Goal: Information Seeking & Learning: Learn about a topic

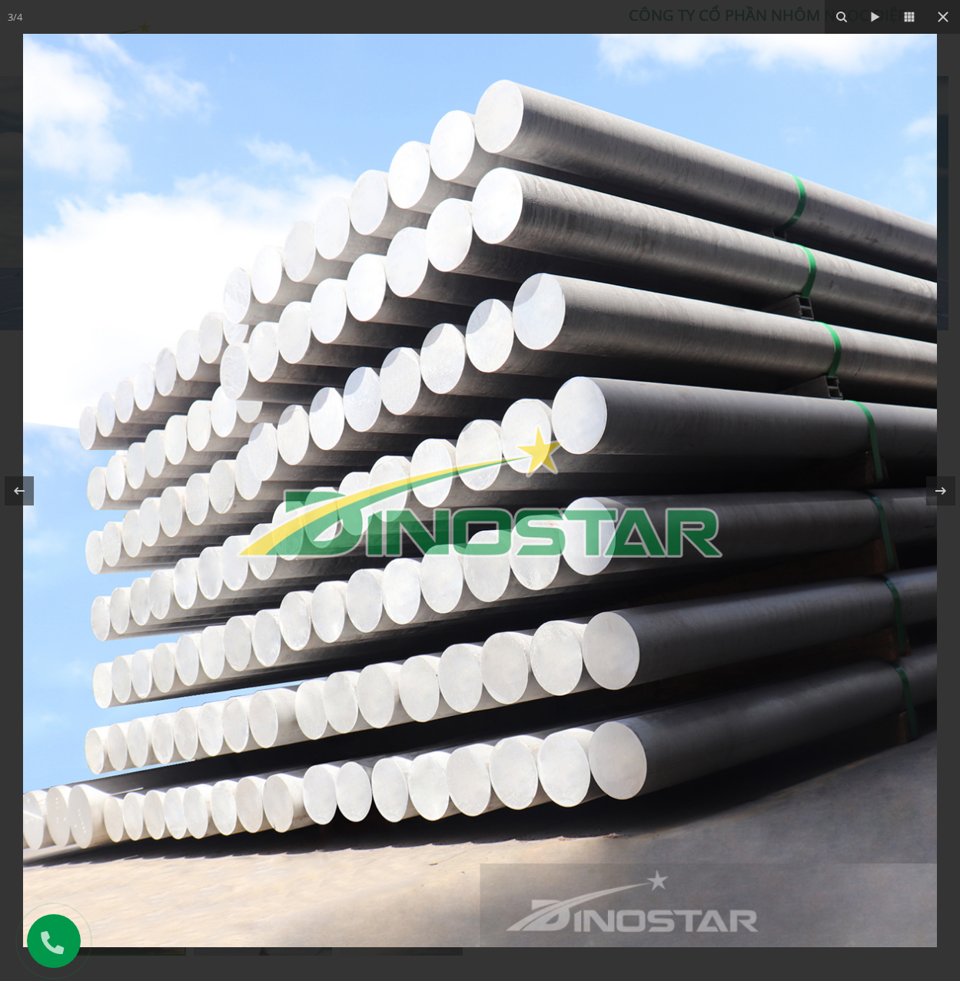
scroll to position [0, 845]
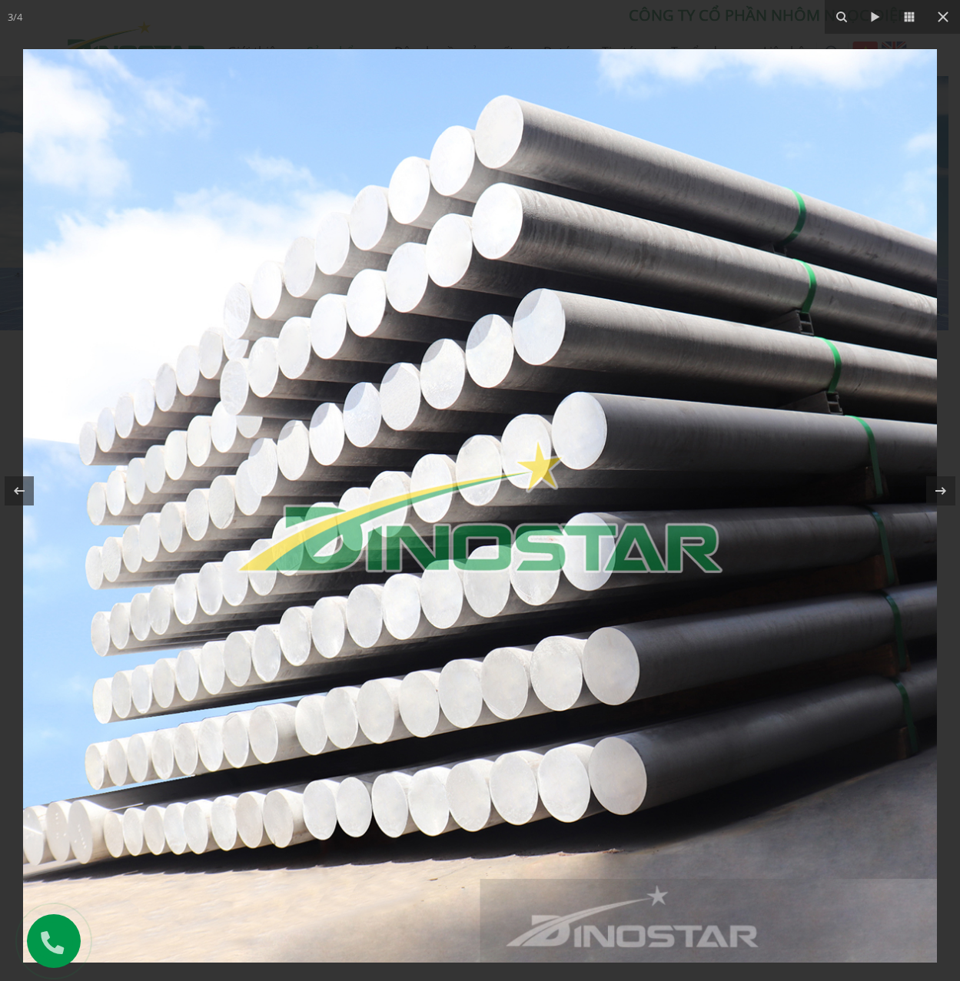
drag, startPoint x: 643, startPoint y: 207, endPoint x: 631, endPoint y: 231, distance: 26.8
click at [631, 231] on img at bounding box center [479, 505] width 913 height 913
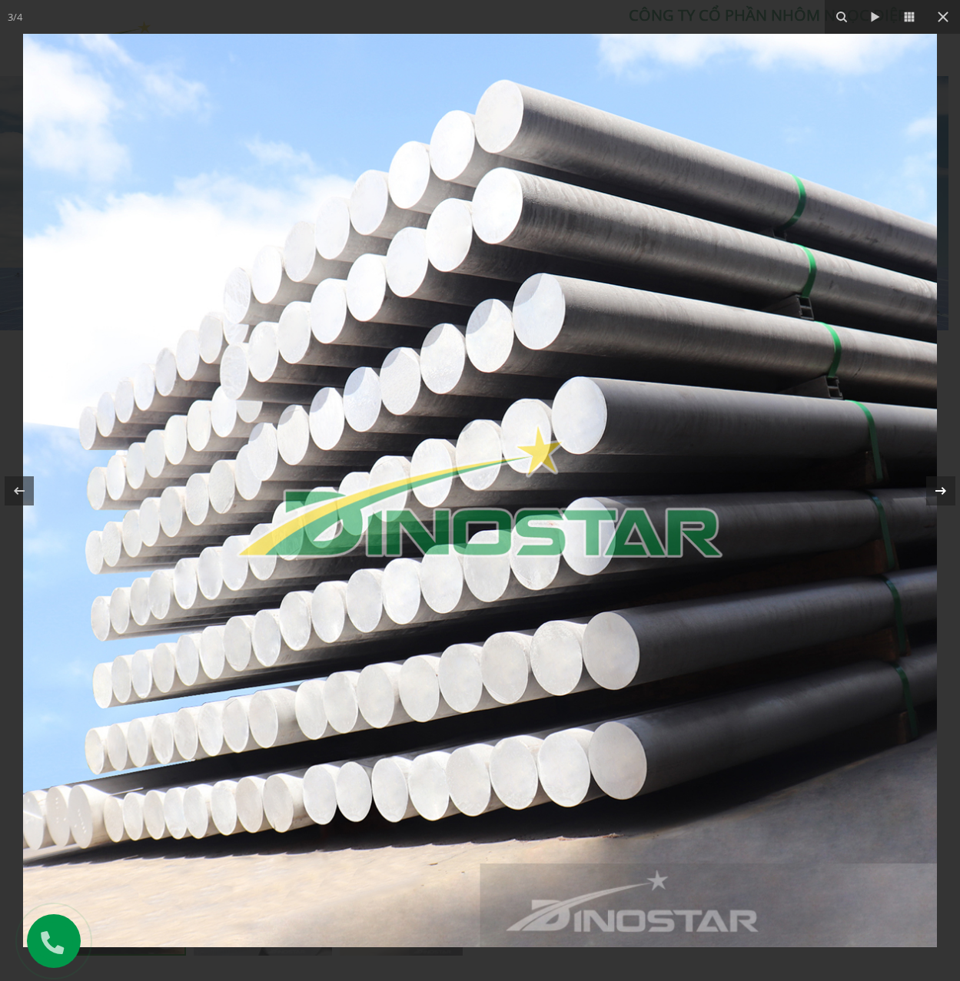
click at [944, 496] on icon at bounding box center [940, 491] width 18 height 18
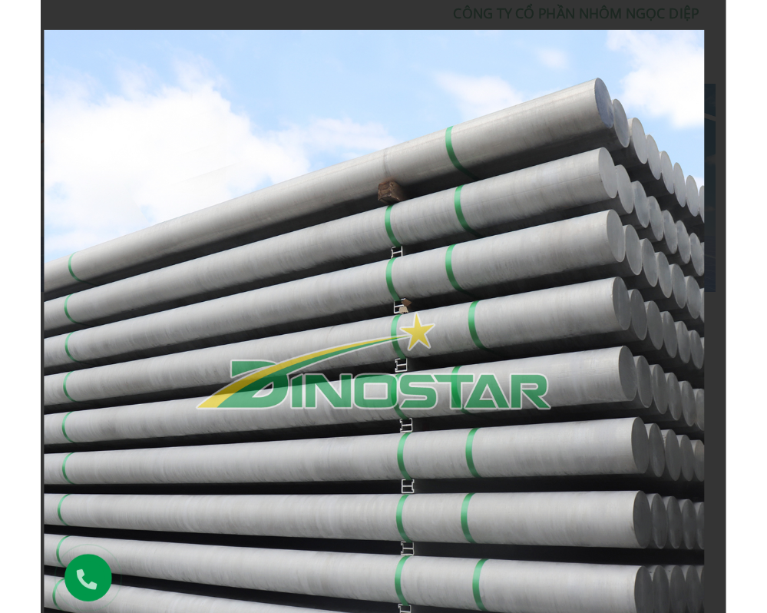
scroll to position [0, 691]
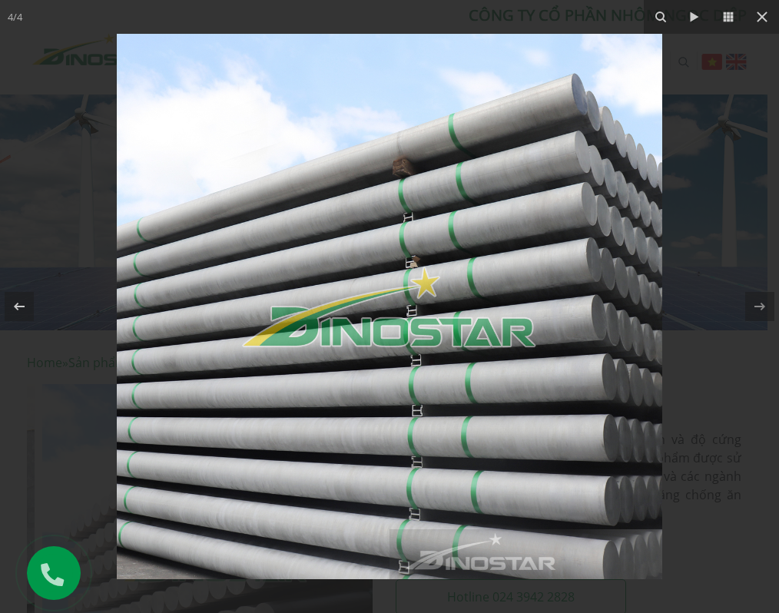
click at [416, 223] on img at bounding box center [389, 306] width 545 height 545
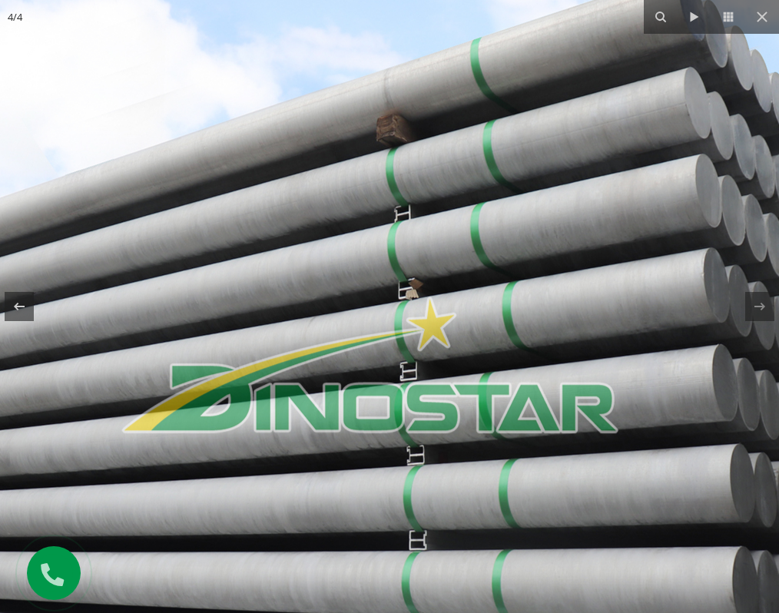
click at [416, 223] on img at bounding box center [371, 364] width 922 height 922
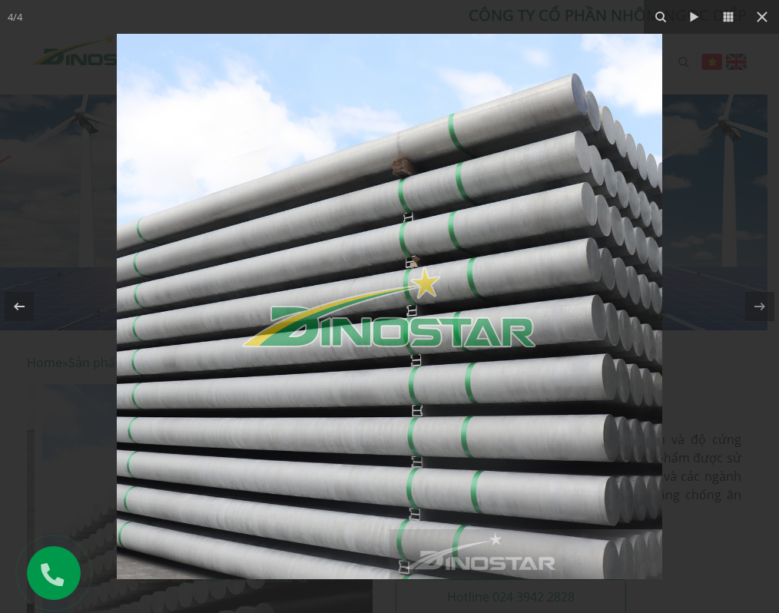
click at [704, 284] on div at bounding box center [389, 306] width 779 height 613
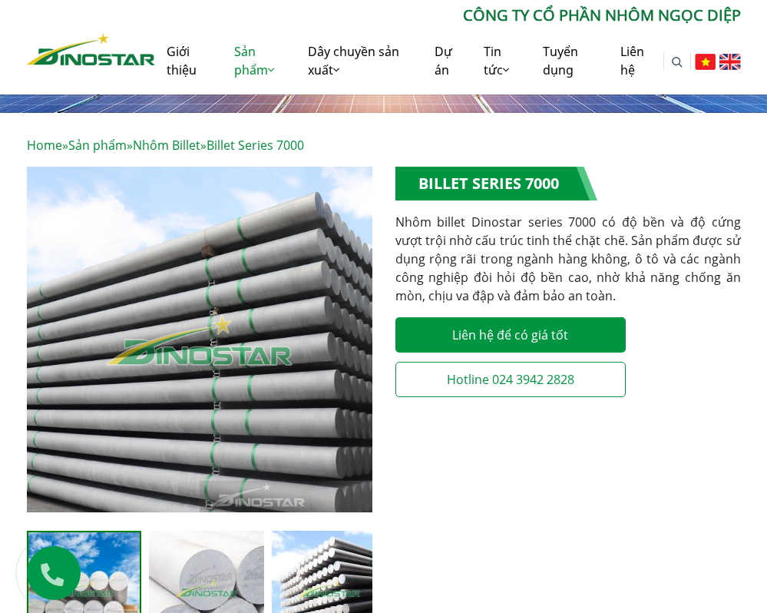
scroll to position [307, 0]
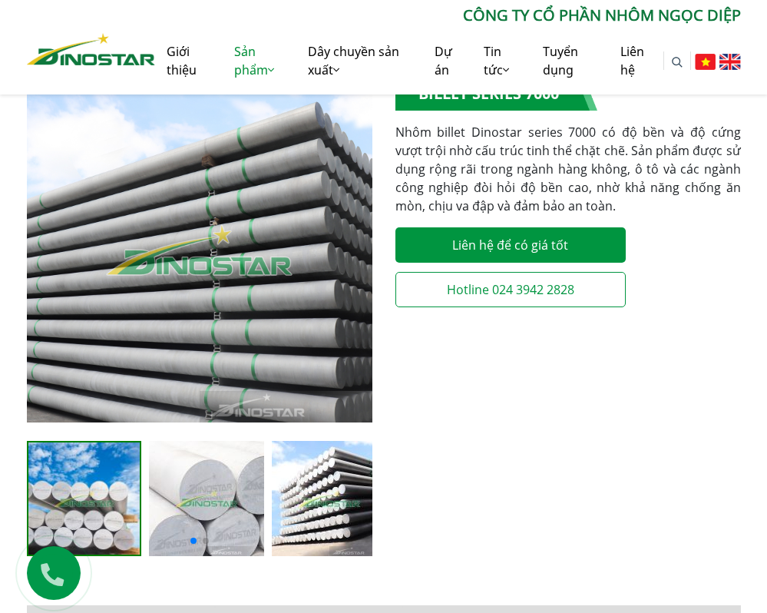
click at [197, 503] on img "2 / 4" at bounding box center [206, 498] width 115 height 115
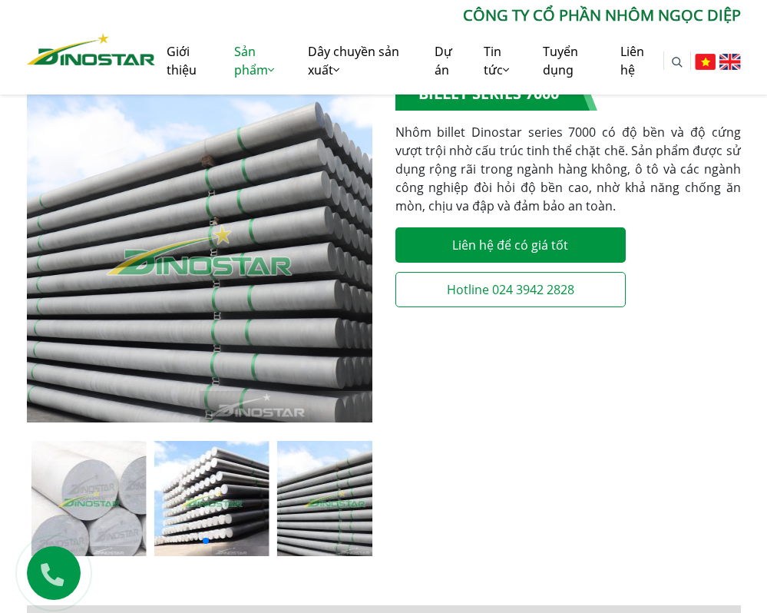
click at [273, 506] on div at bounding box center [200, 498] width 346 height 115
click at [242, 530] on div at bounding box center [200, 539] width 346 height 18
click at [307, 530] on div at bounding box center [200, 539] width 346 height 18
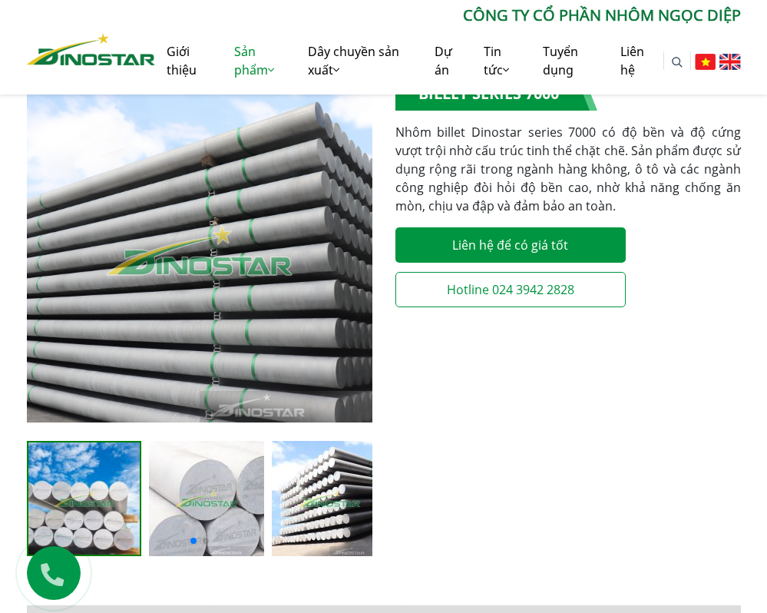
click at [333, 486] on img "3 / 4" at bounding box center [329, 498] width 115 height 115
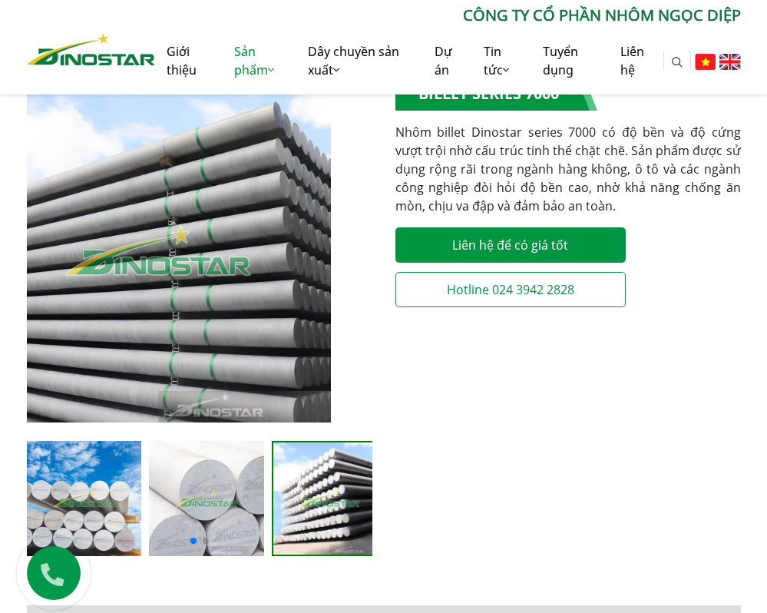
scroll to position [0, 353]
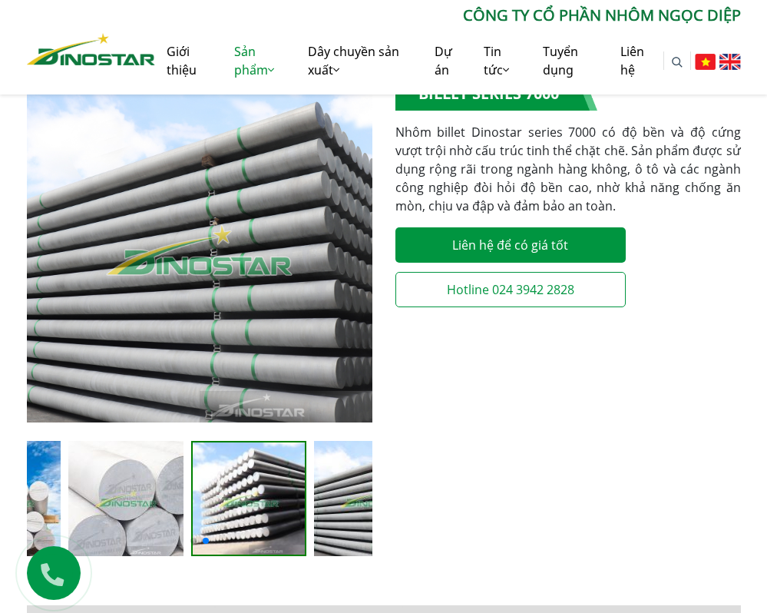
click at [193, 465] on img "3 / 4" at bounding box center [249, 499] width 112 height 112
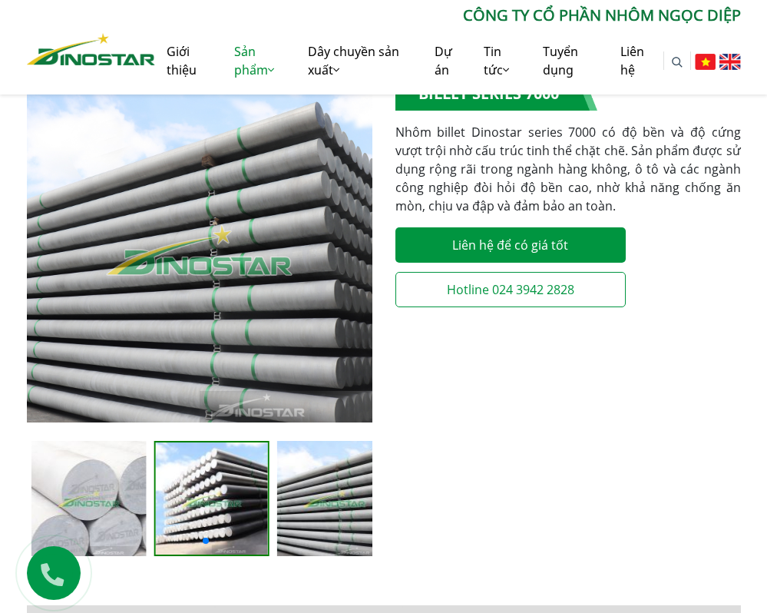
click at [293, 472] on img "4 / 4" at bounding box center [334, 498] width 115 height 115
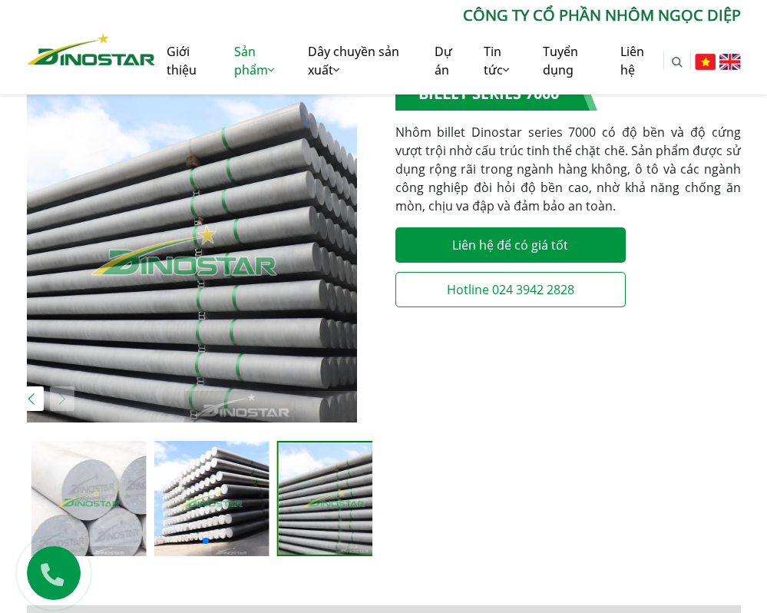
scroll to position [0, 0]
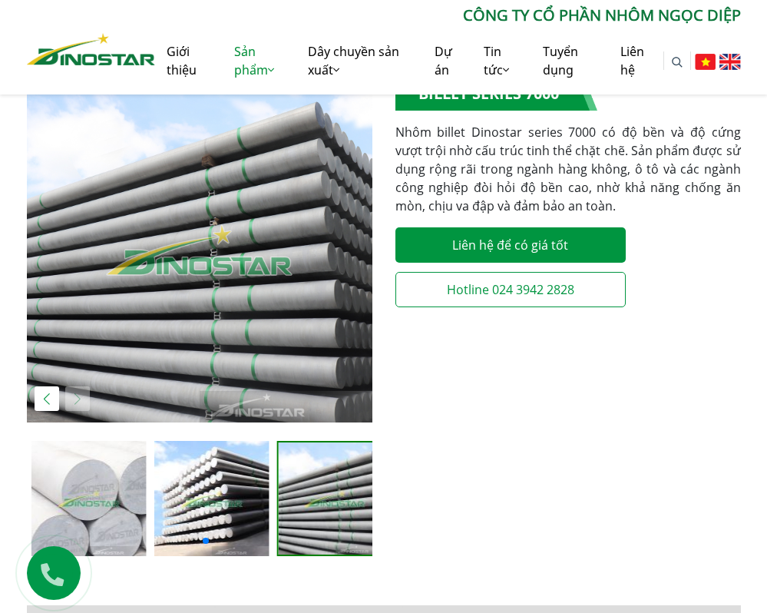
click at [278, 482] on div "4 / 4" at bounding box center [334, 498] width 115 height 115
click at [217, 481] on img "3 / 4" at bounding box center [211, 498] width 115 height 115
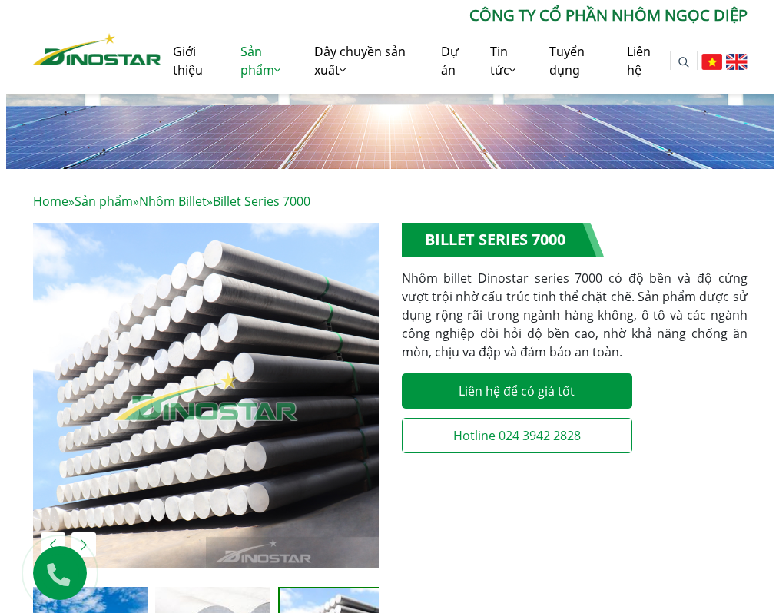
scroll to position [154, 0]
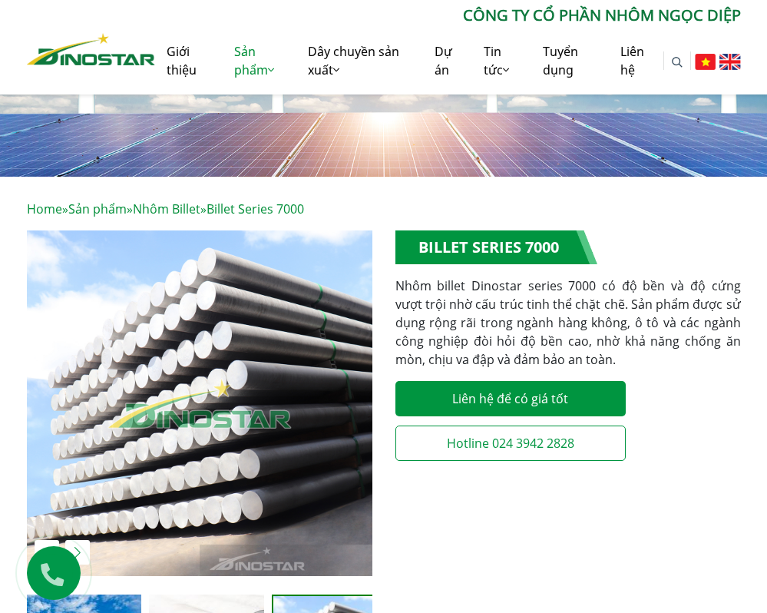
click at [324, 234] on img "3 / 4" at bounding box center [200, 403] width 346 height 346
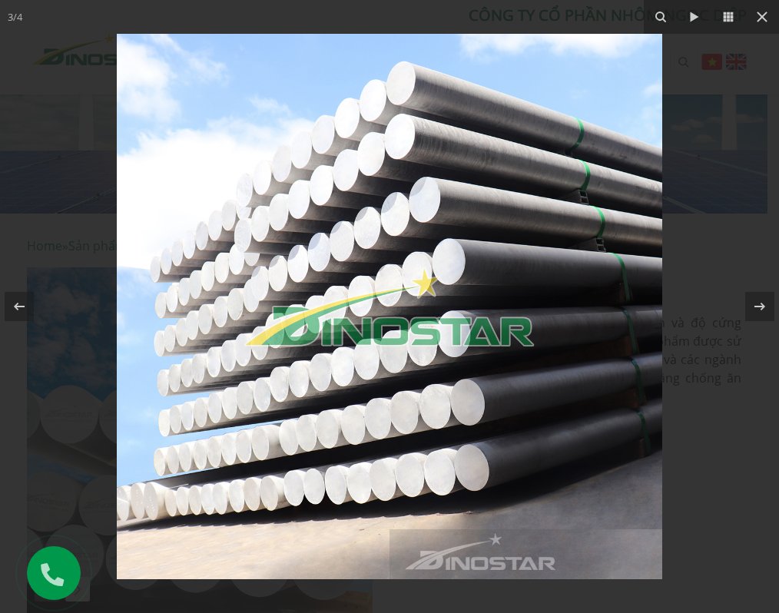
scroll to position [0, 707]
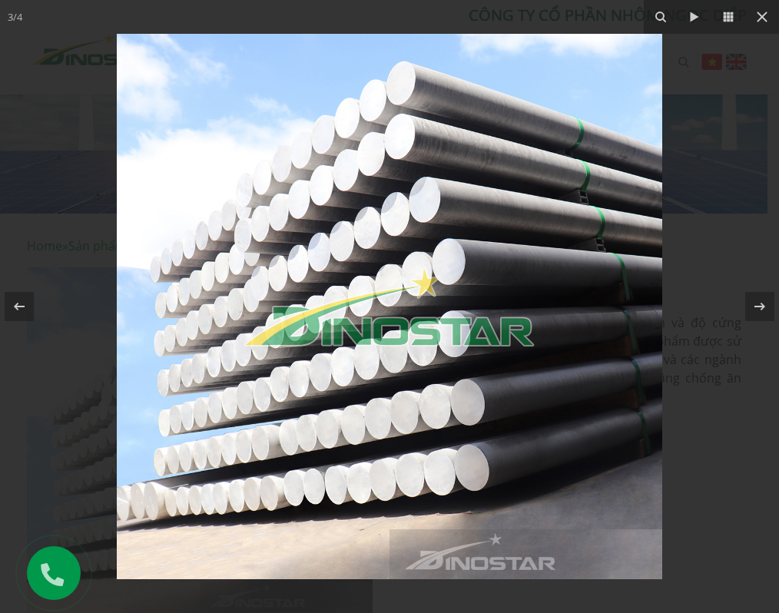
click at [704, 206] on div at bounding box center [389, 306] width 779 height 613
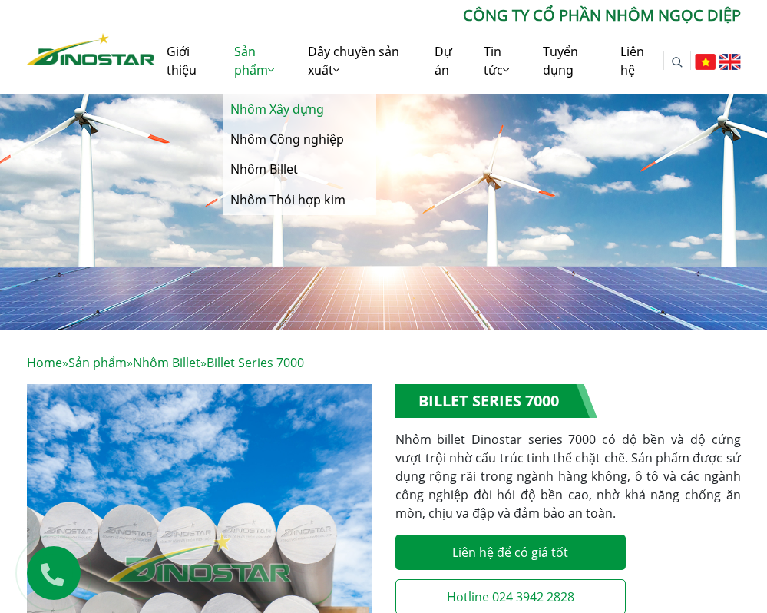
click at [271, 111] on link "Nhôm Xây dựng" at bounding box center [300, 109] width 154 height 30
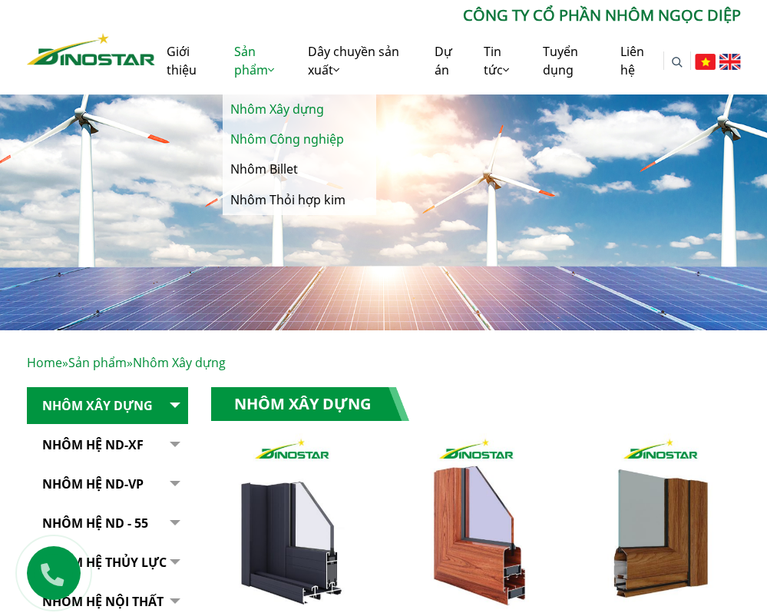
click at [259, 144] on link "Nhôm Công nghiệp" at bounding box center [300, 139] width 154 height 30
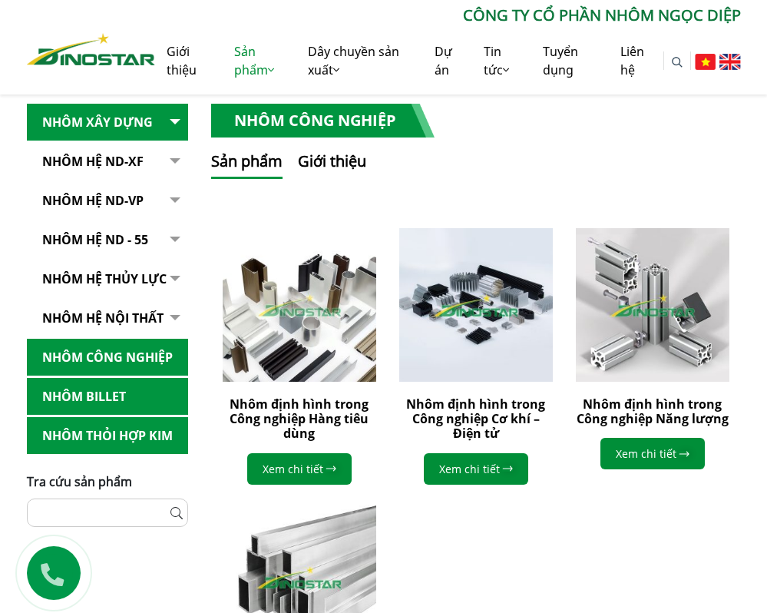
scroll to position [230, 0]
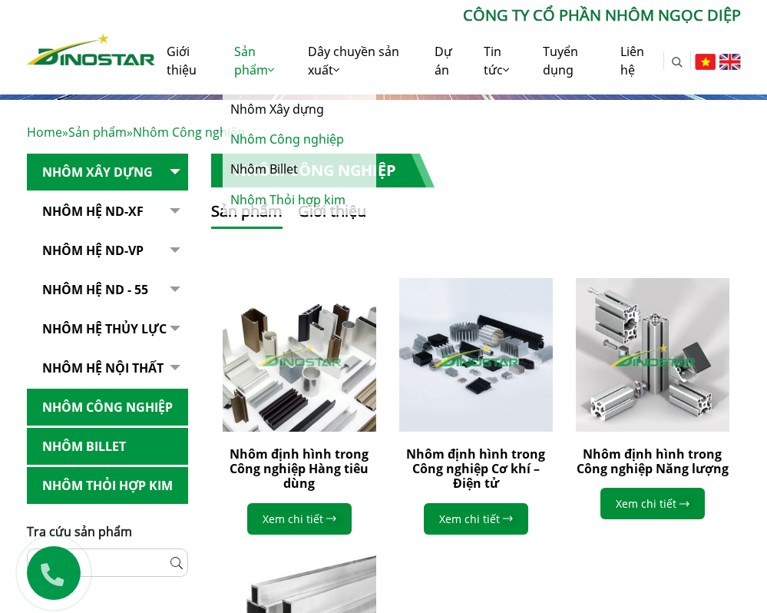
click at [262, 206] on link "Nhôm Thỏi hợp kim" at bounding box center [300, 200] width 154 height 30
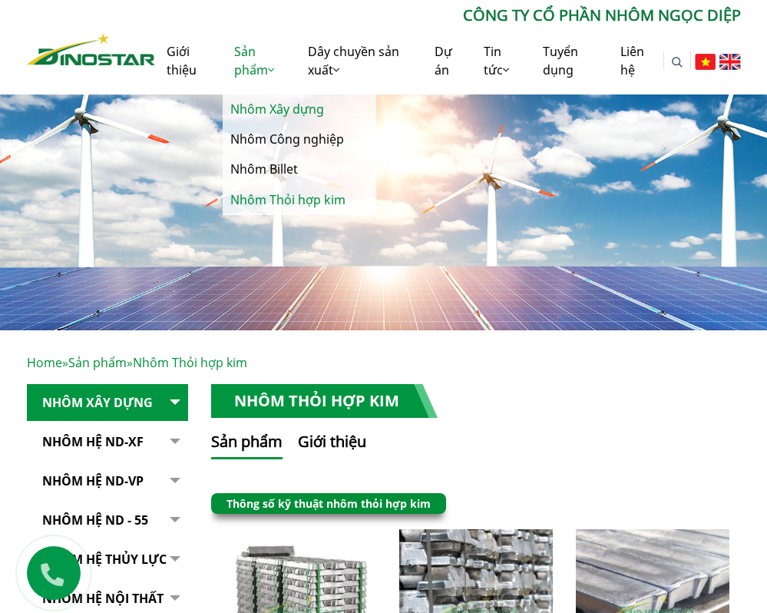
click at [271, 111] on link "Nhôm Xây dựng" at bounding box center [300, 109] width 154 height 30
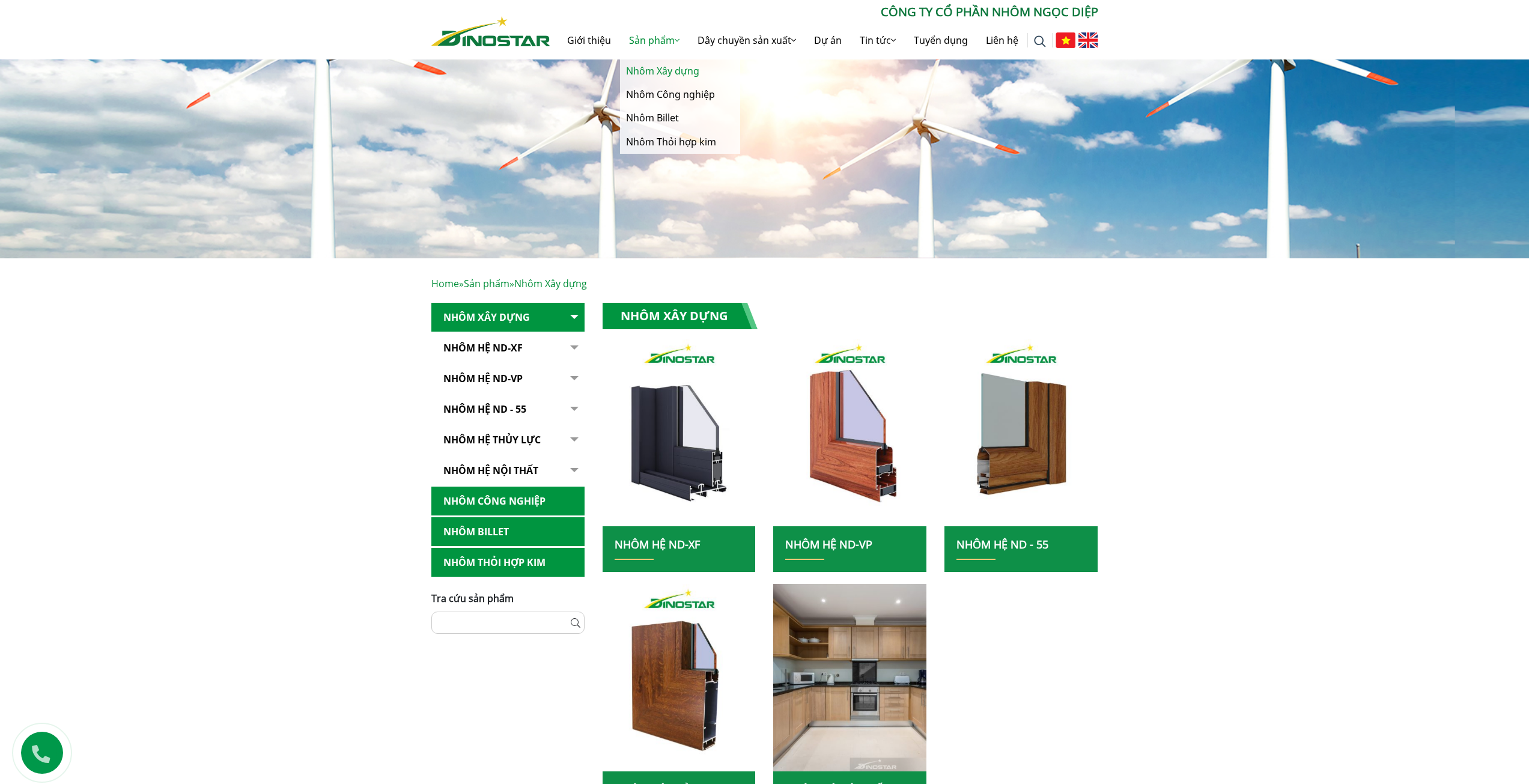
click at [600, 36] on link "Sản phẩm" at bounding box center [655, 40] width 69 height 38
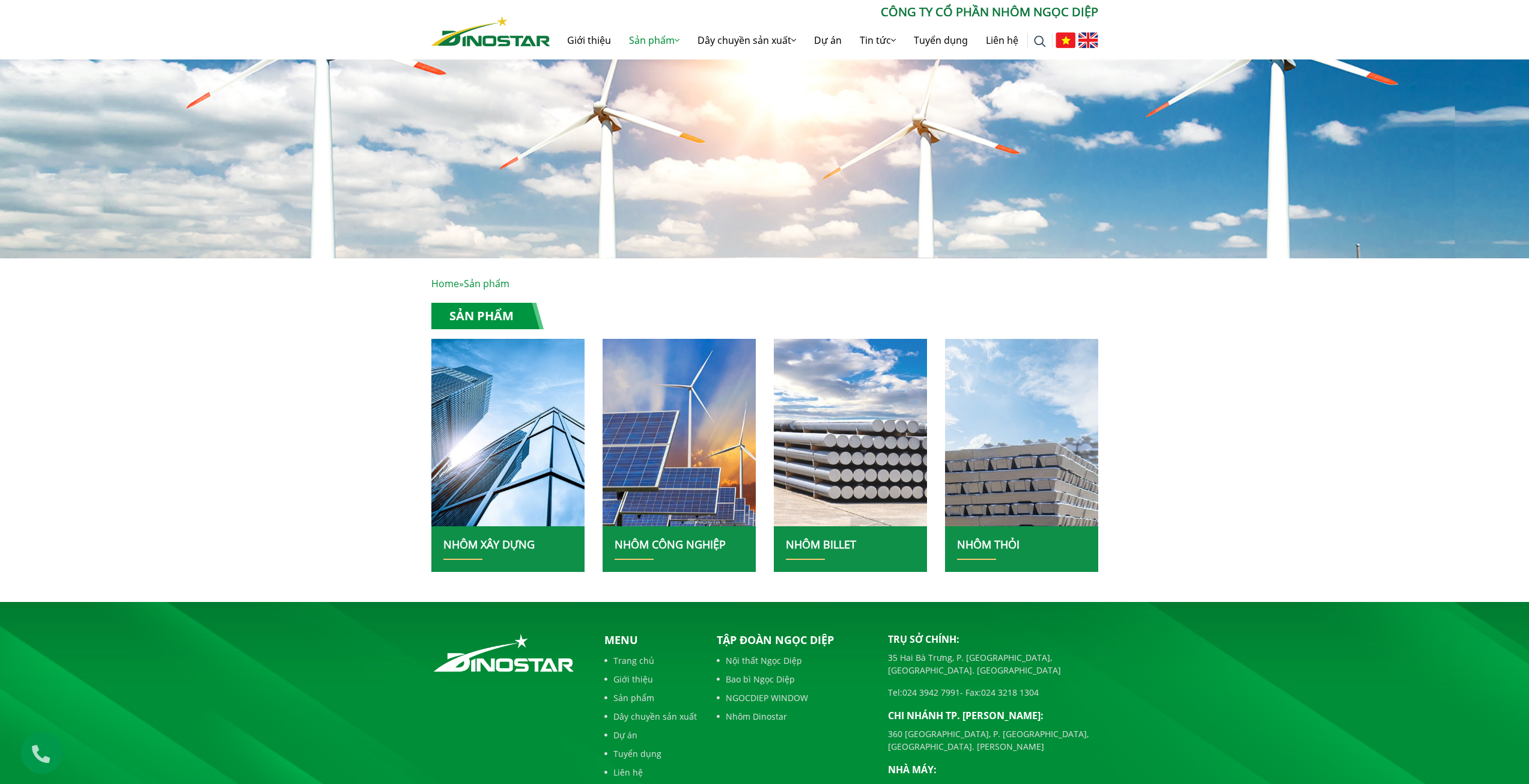
click at [828, 410] on img at bounding box center [851, 432] width 164 height 201
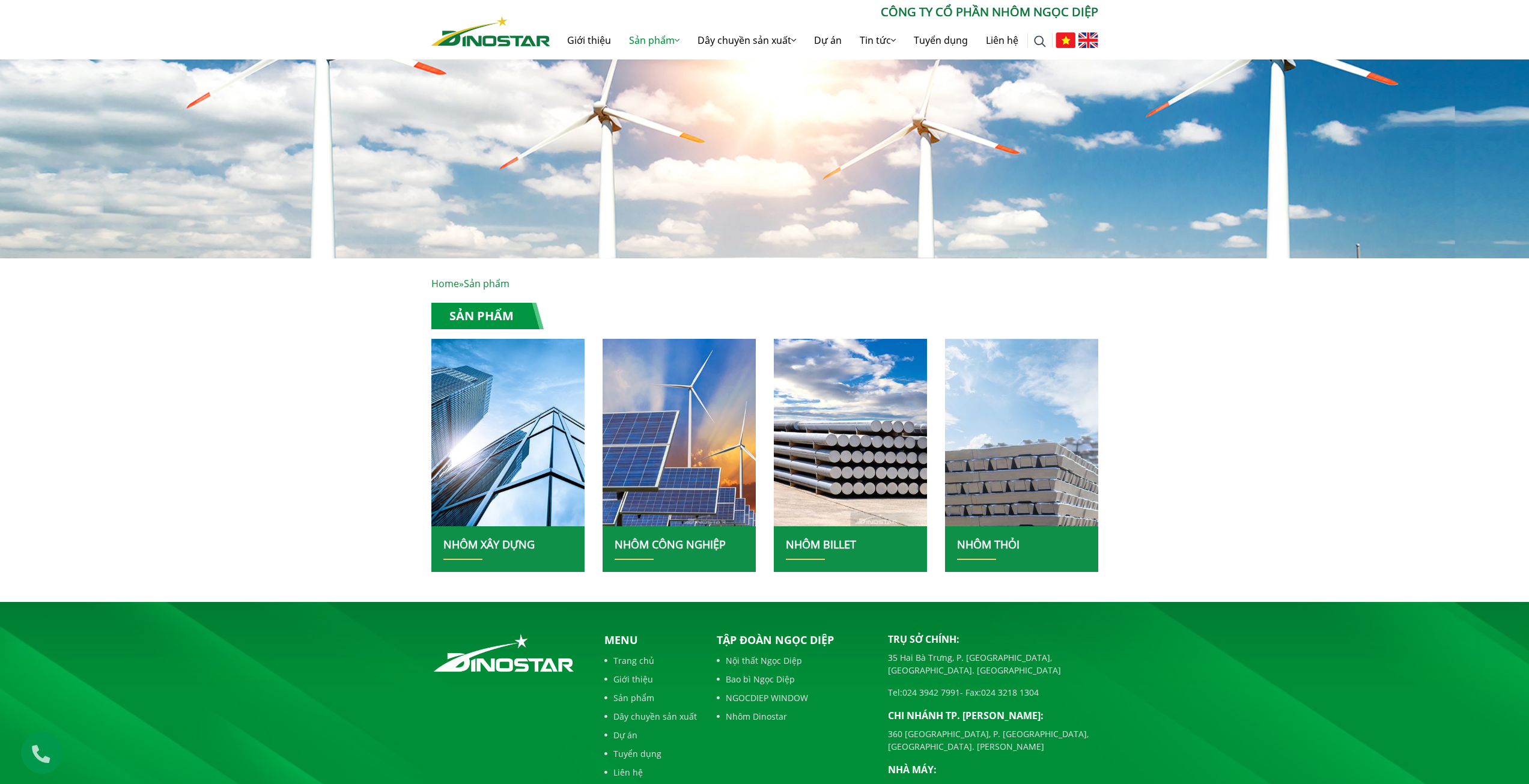
click at [827, 537] on link "NHÔM BILLET" at bounding box center [821, 544] width 70 height 14
click at [1058, 447] on img at bounding box center [1022, 432] width 164 height 201
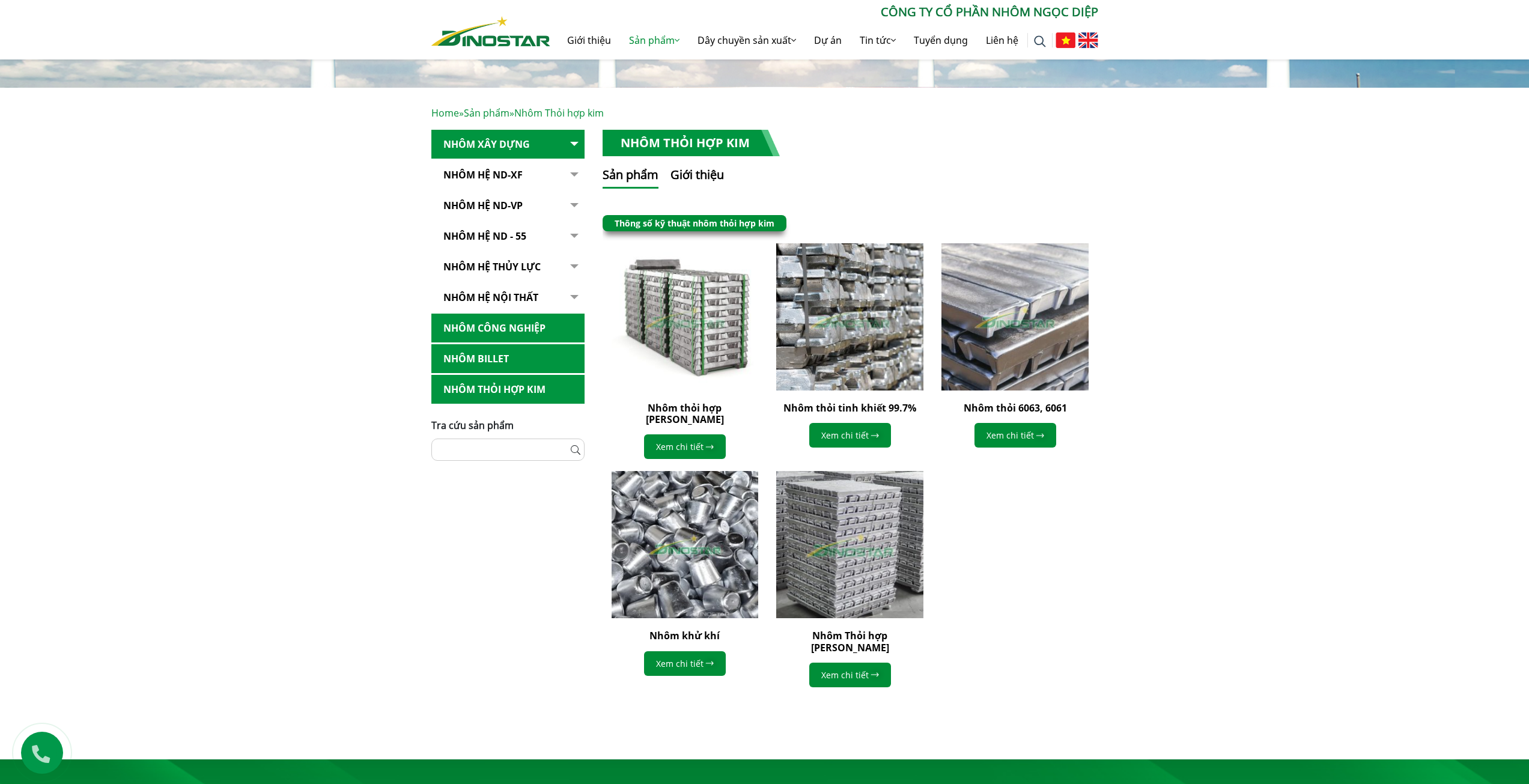
scroll to position [180, 0]
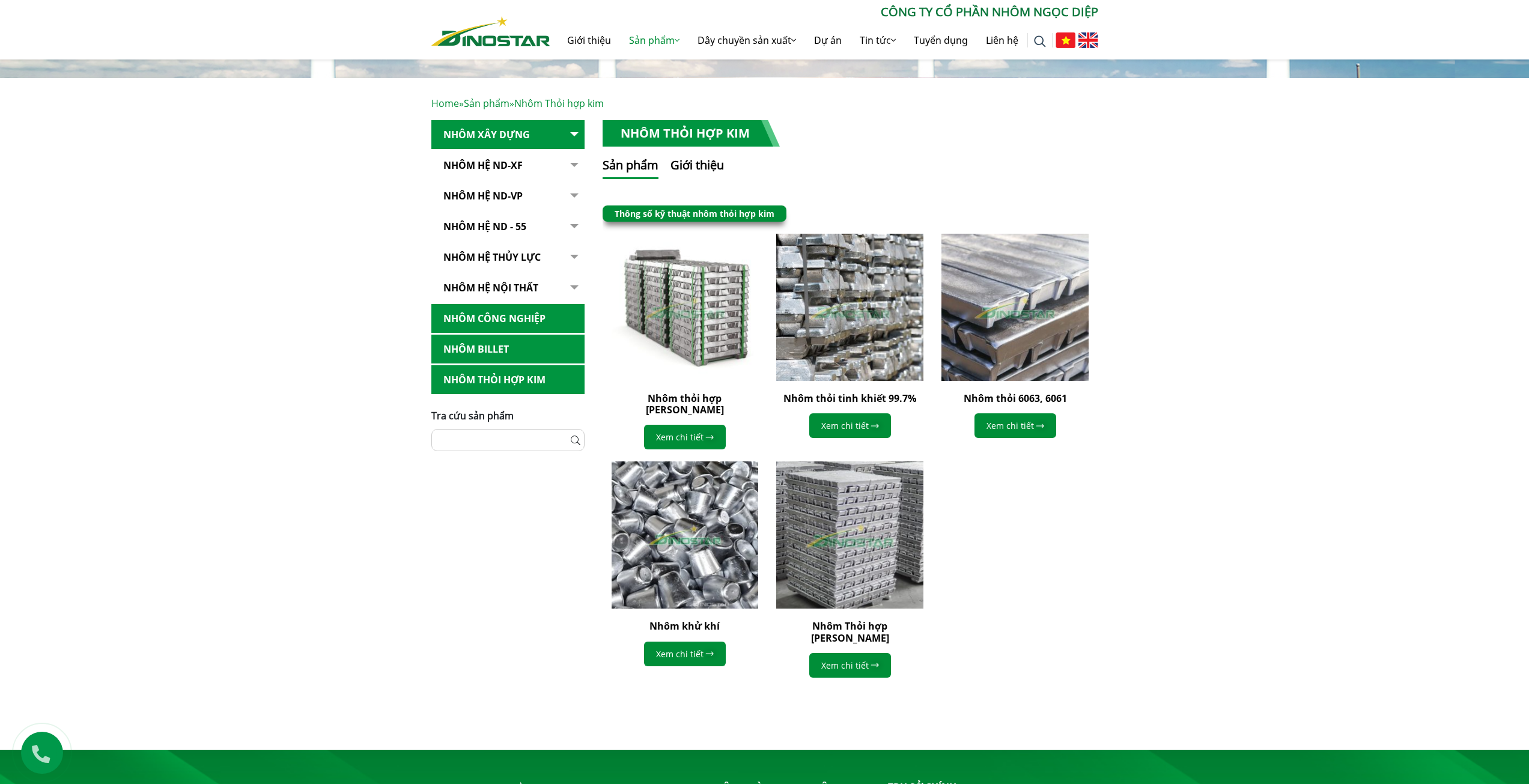
click at [816, 535] on img at bounding box center [849, 535] width 162 height 162
click at [838, 653] on link "Xem chi tiết" at bounding box center [850, 664] width 81 height 24
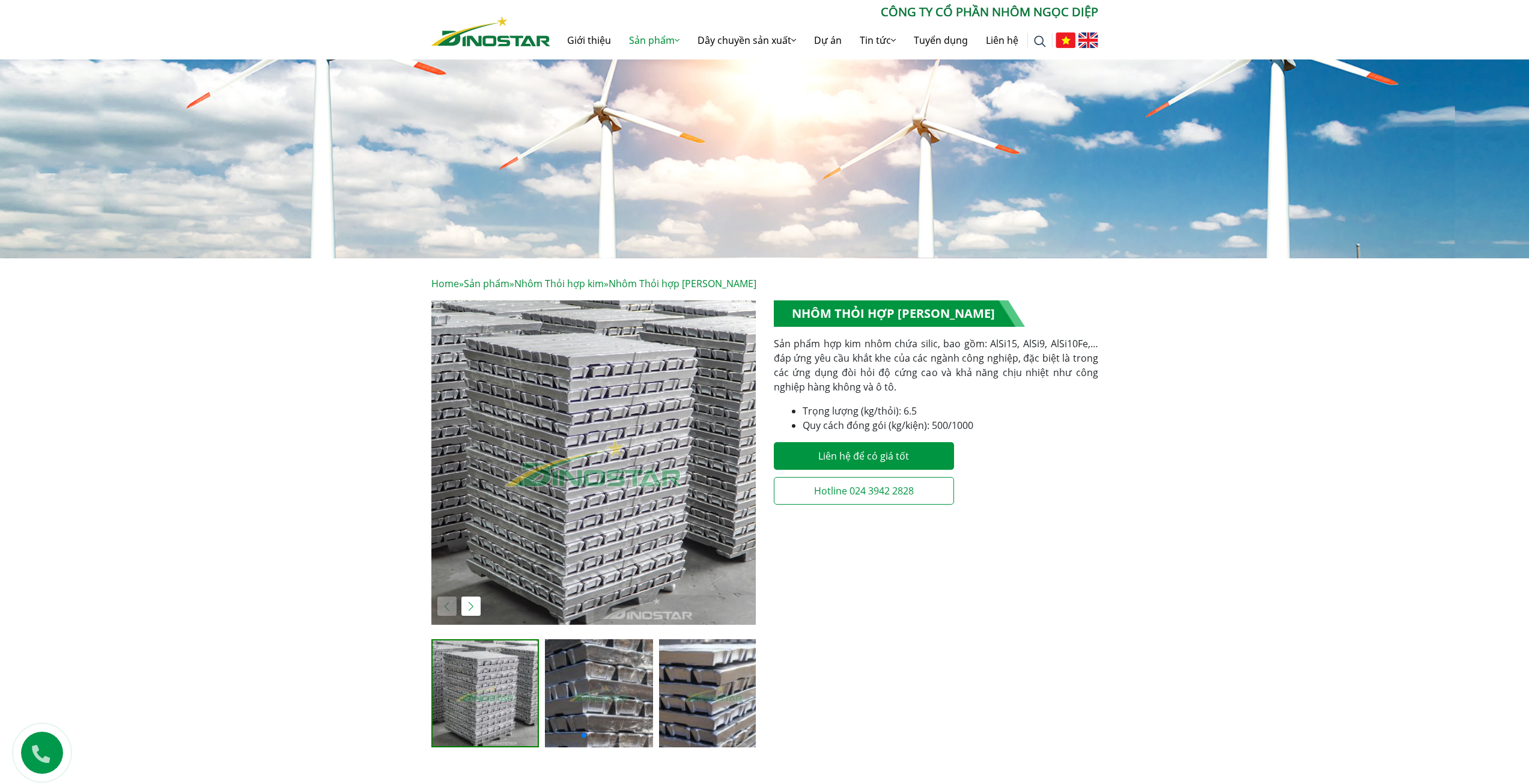
click at [605, 413] on img "1 / 5" at bounding box center [594, 462] width 325 height 324
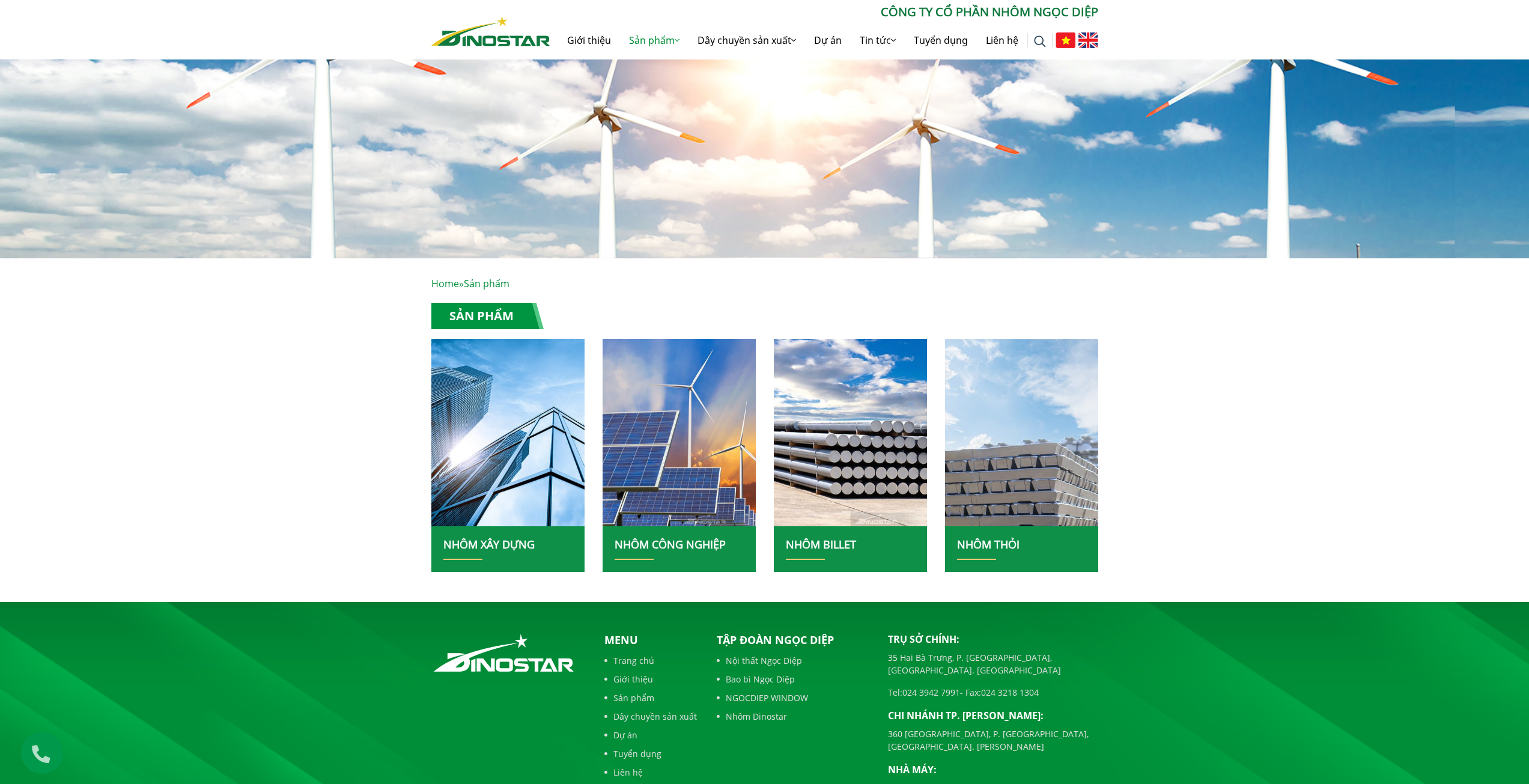
drag, startPoint x: 860, startPoint y: 542, endPoint x: 786, endPoint y: 552, distance: 74.7
click at [786, 552] on h2 "NHÔM BILLET" at bounding box center [850, 549] width 129 height 22
copy link "NHÔM BILLET"
click at [974, 409] on img at bounding box center [1022, 432] width 164 height 201
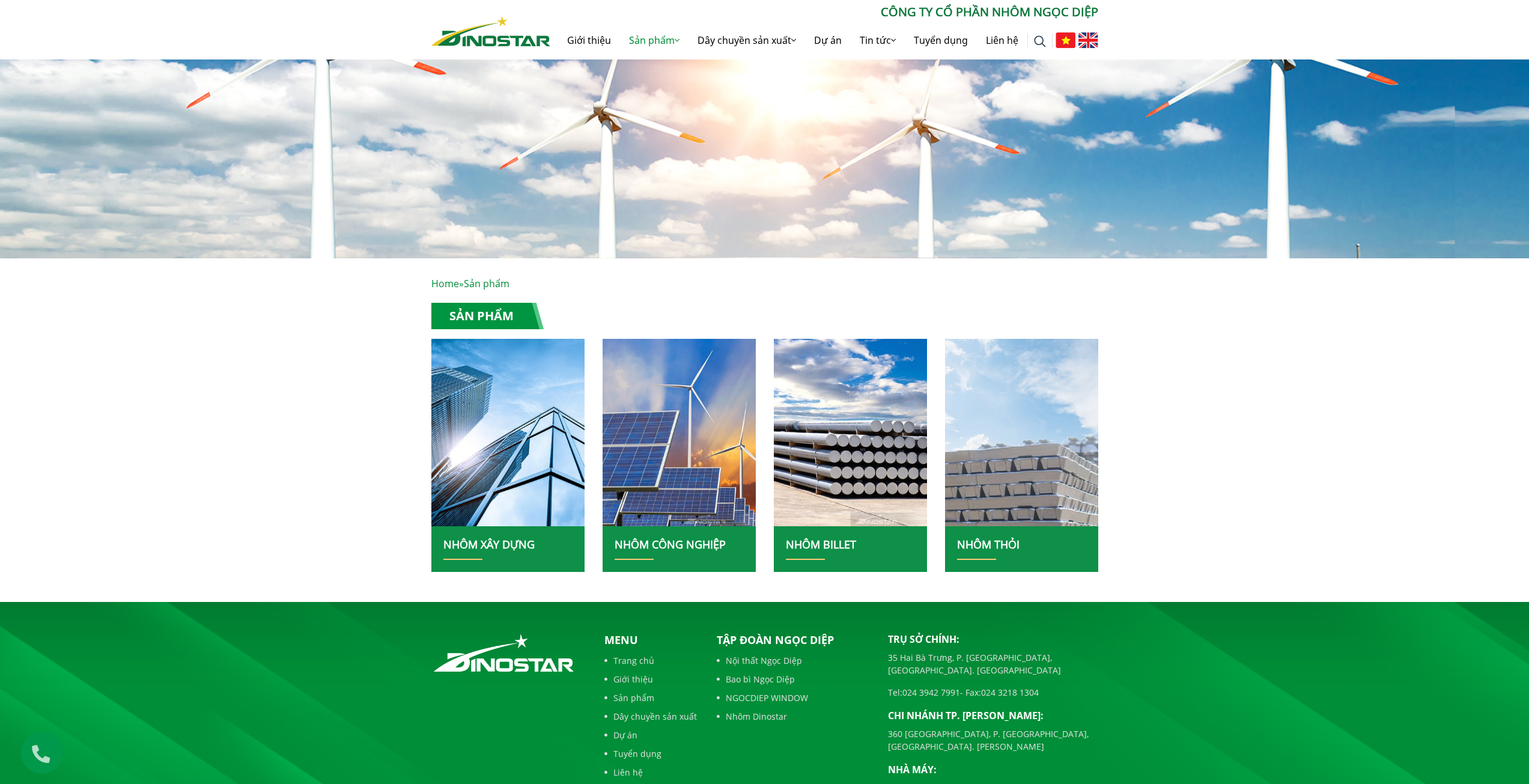
click at [1007, 507] on img at bounding box center [1022, 432] width 164 height 201
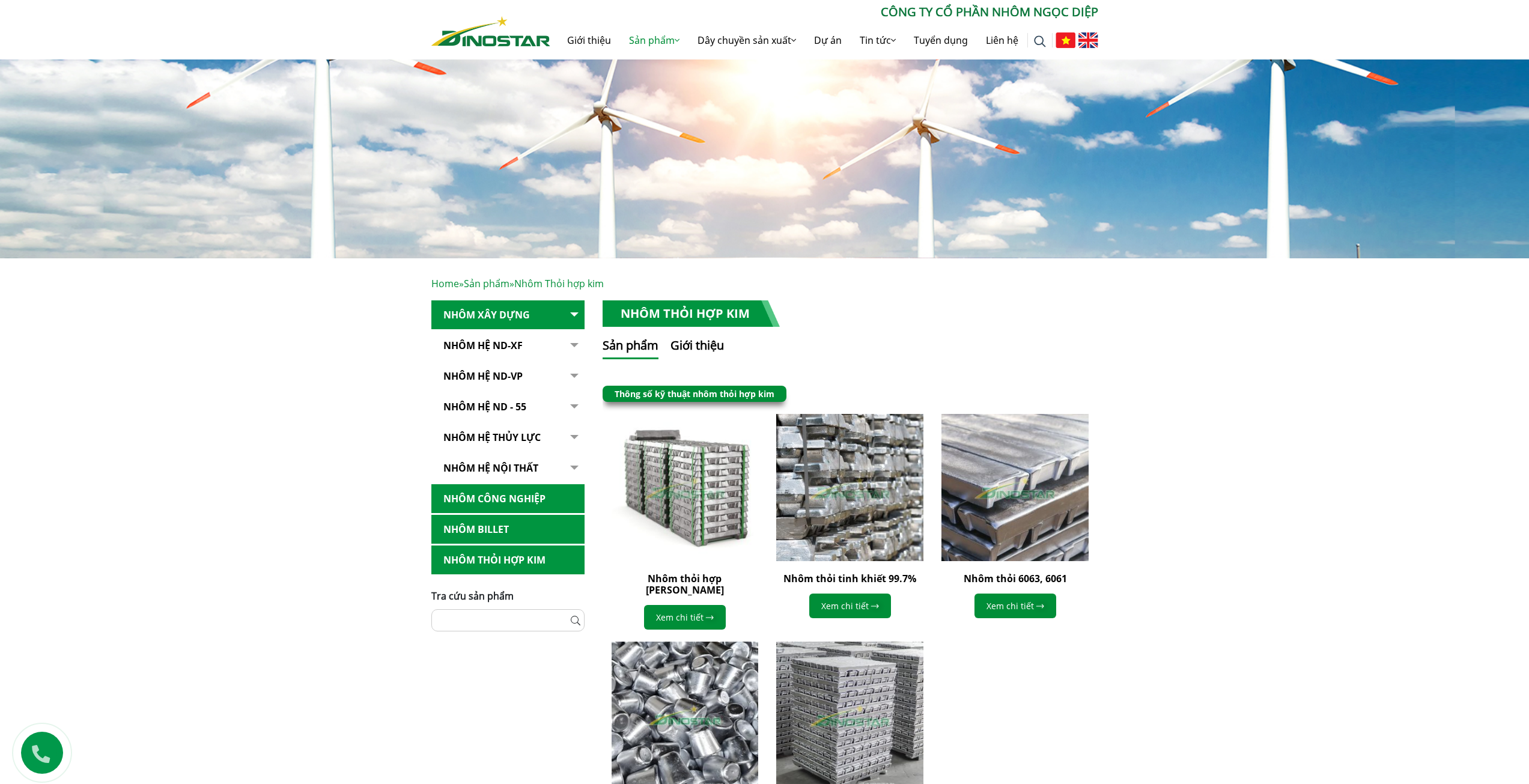
click at [1132, 338] on div "Home » Sản phẩm » Nhôm Thỏi hợp kim Nhôm Xây dựng Nhôm Hệ ND-XF Hệ ND - XF55 Hệ…" at bounding box center [764, 564] width 1529 height 611
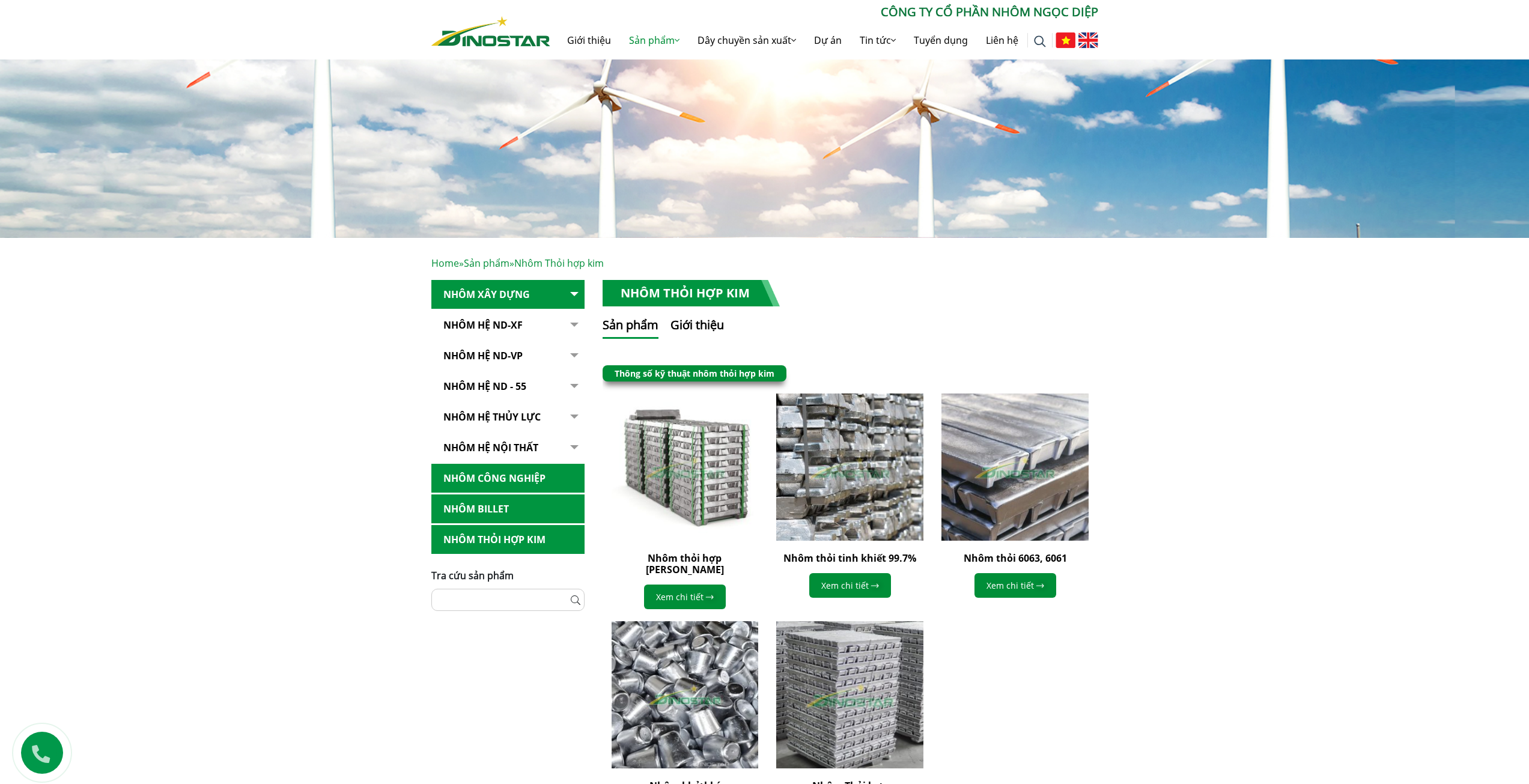
scroll to position [180, 0]
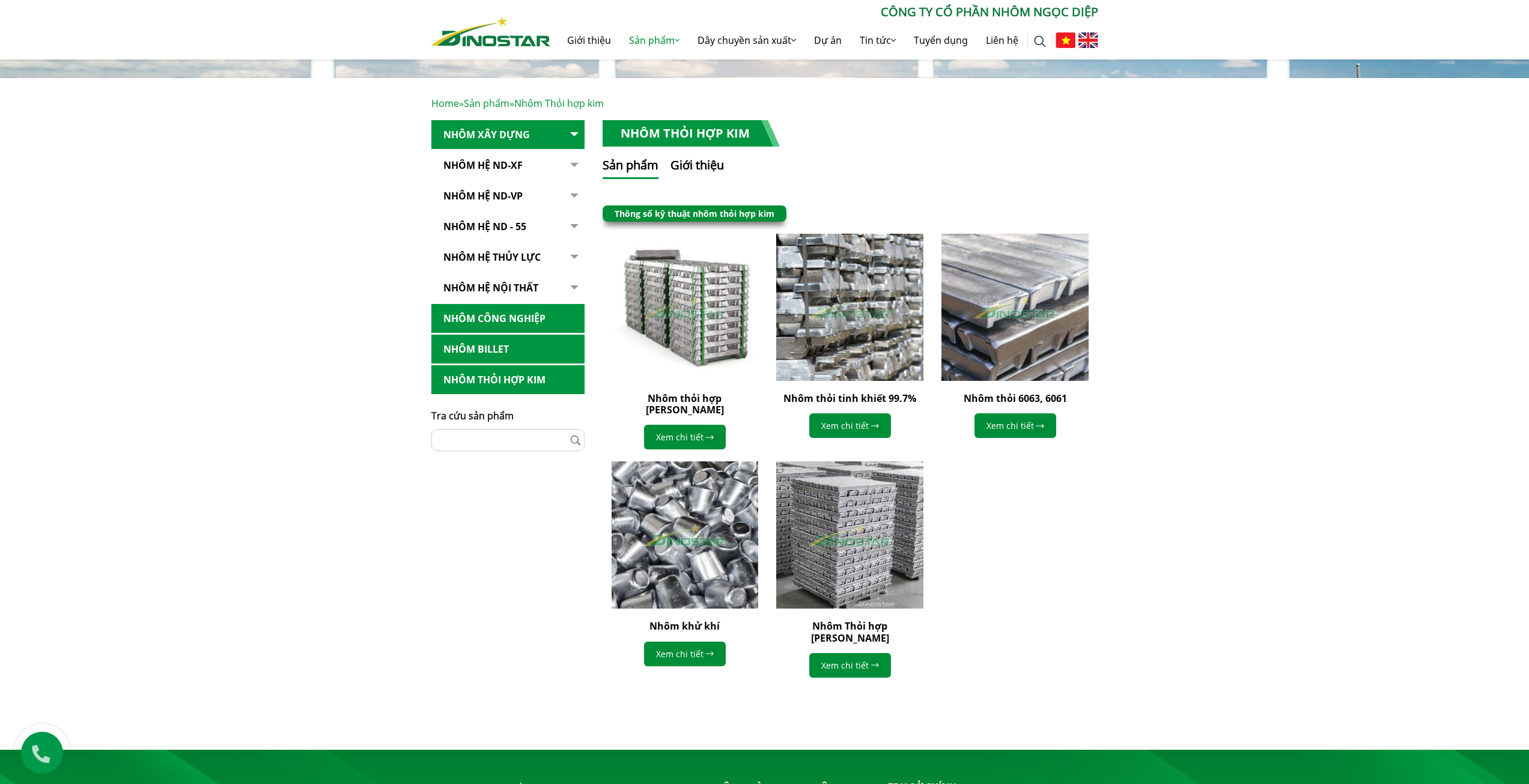
click at [689, 537] on img at bounding box center [684, 535] width 162 height 162
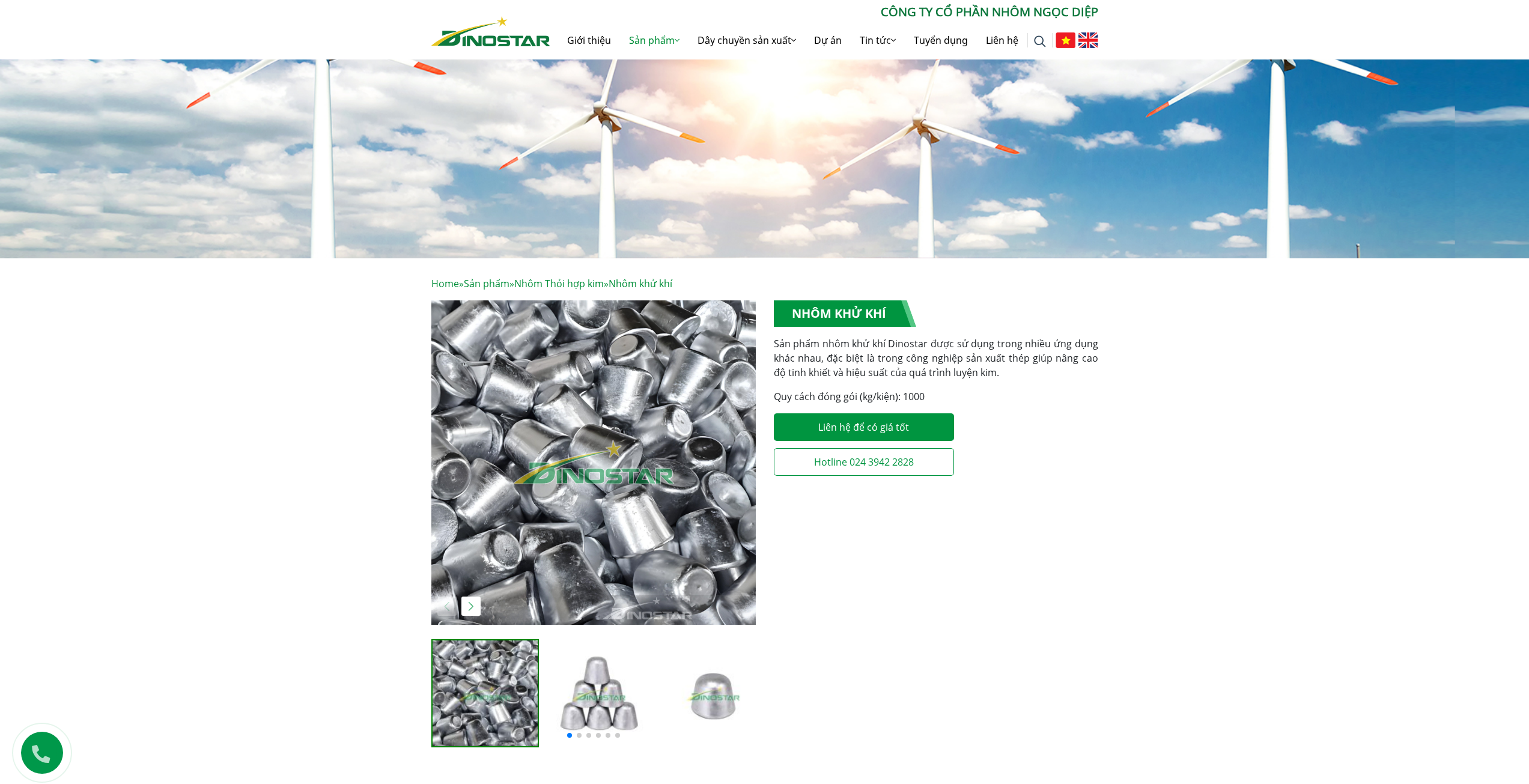
click at [706, 696] on img at bounding box center [713, 693] width 108 height 108
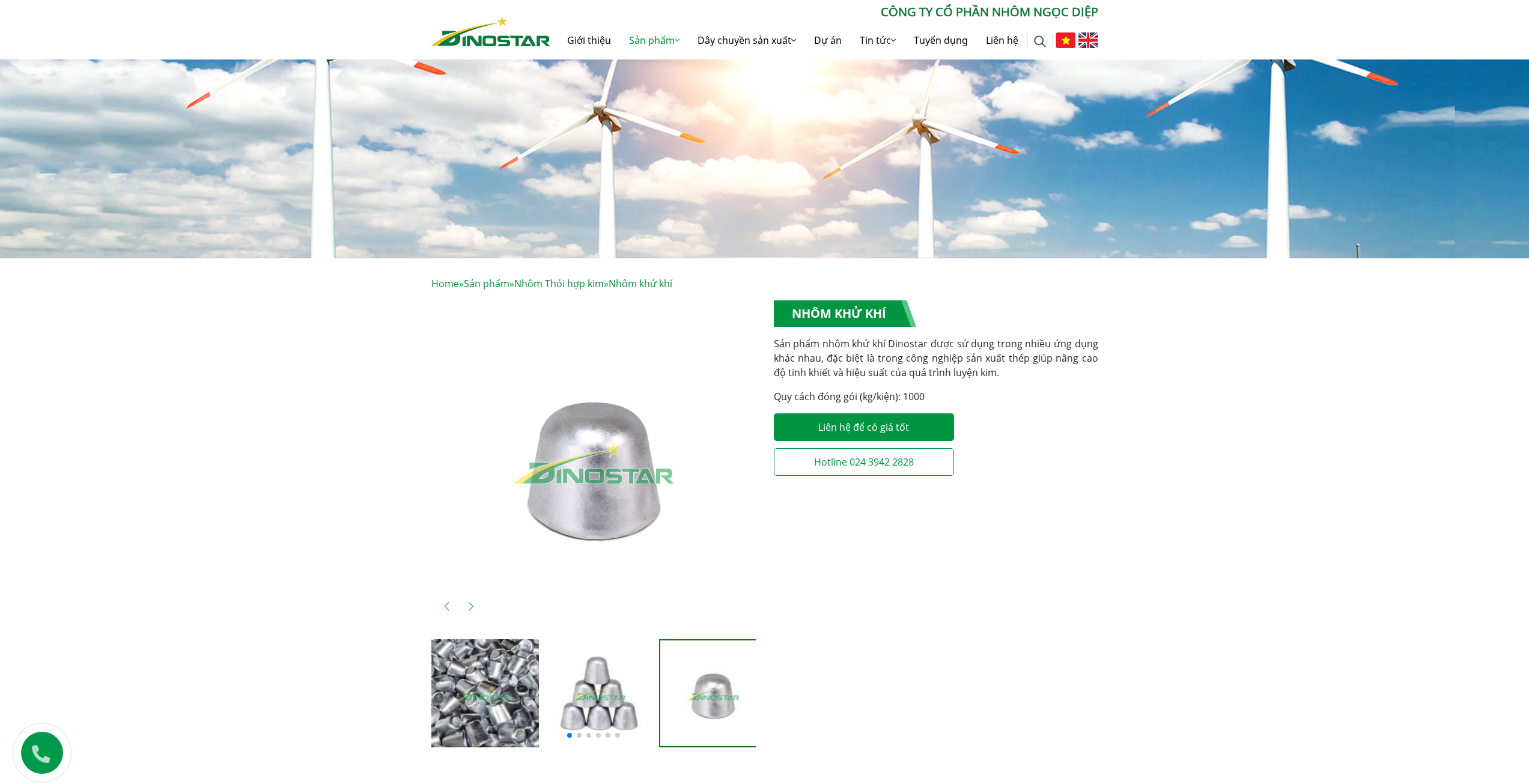
click at [608, 539] on img "3 / 8" at bounding box center [594, 462] width 325 height 324
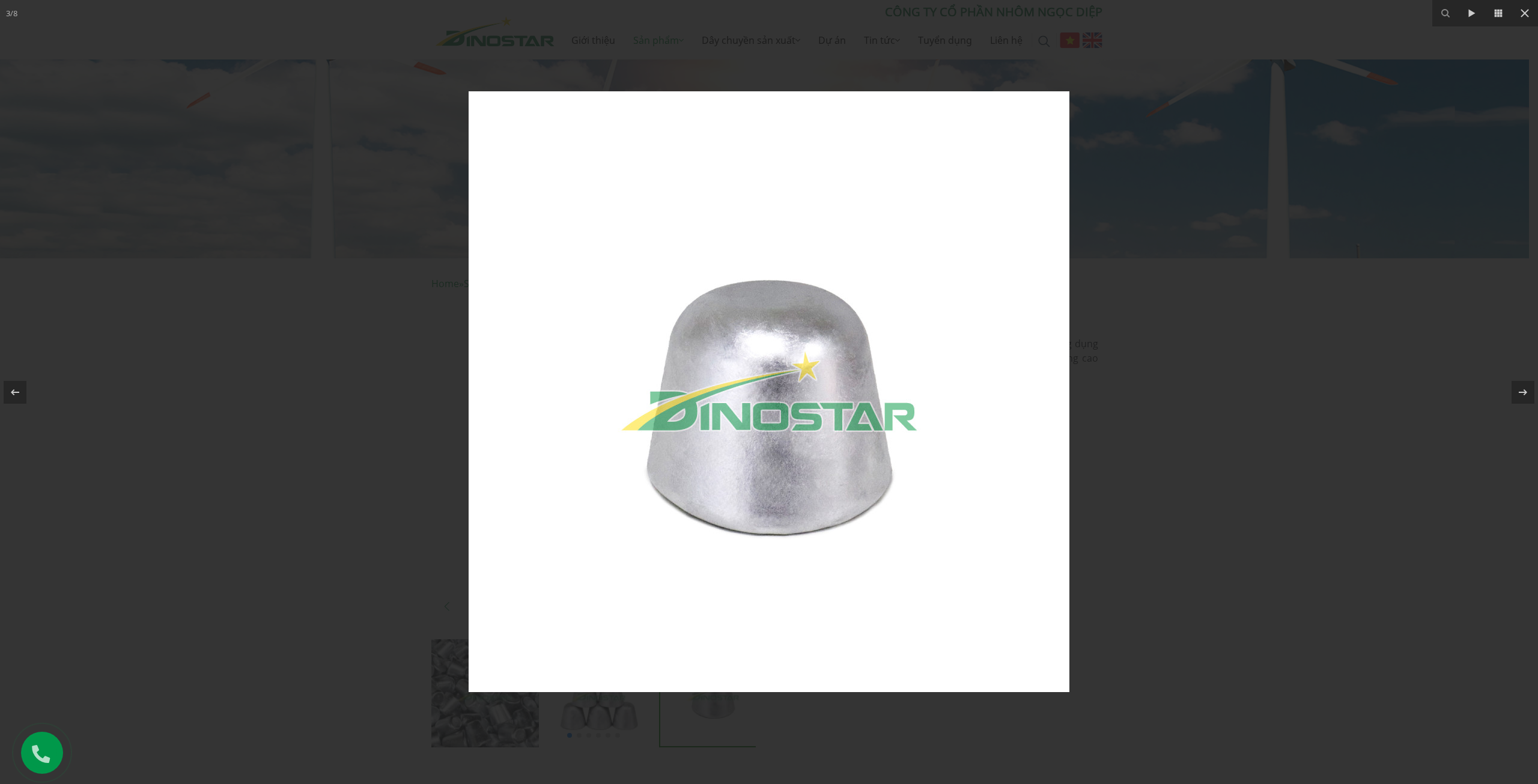
drag, startPoint x: 307, startPoint y: 581, endPoint x: 500, endPoint y: 512, distance: 205.0
click at [398, 342] on div at bounding box center [769, 392] width 1538 height 784
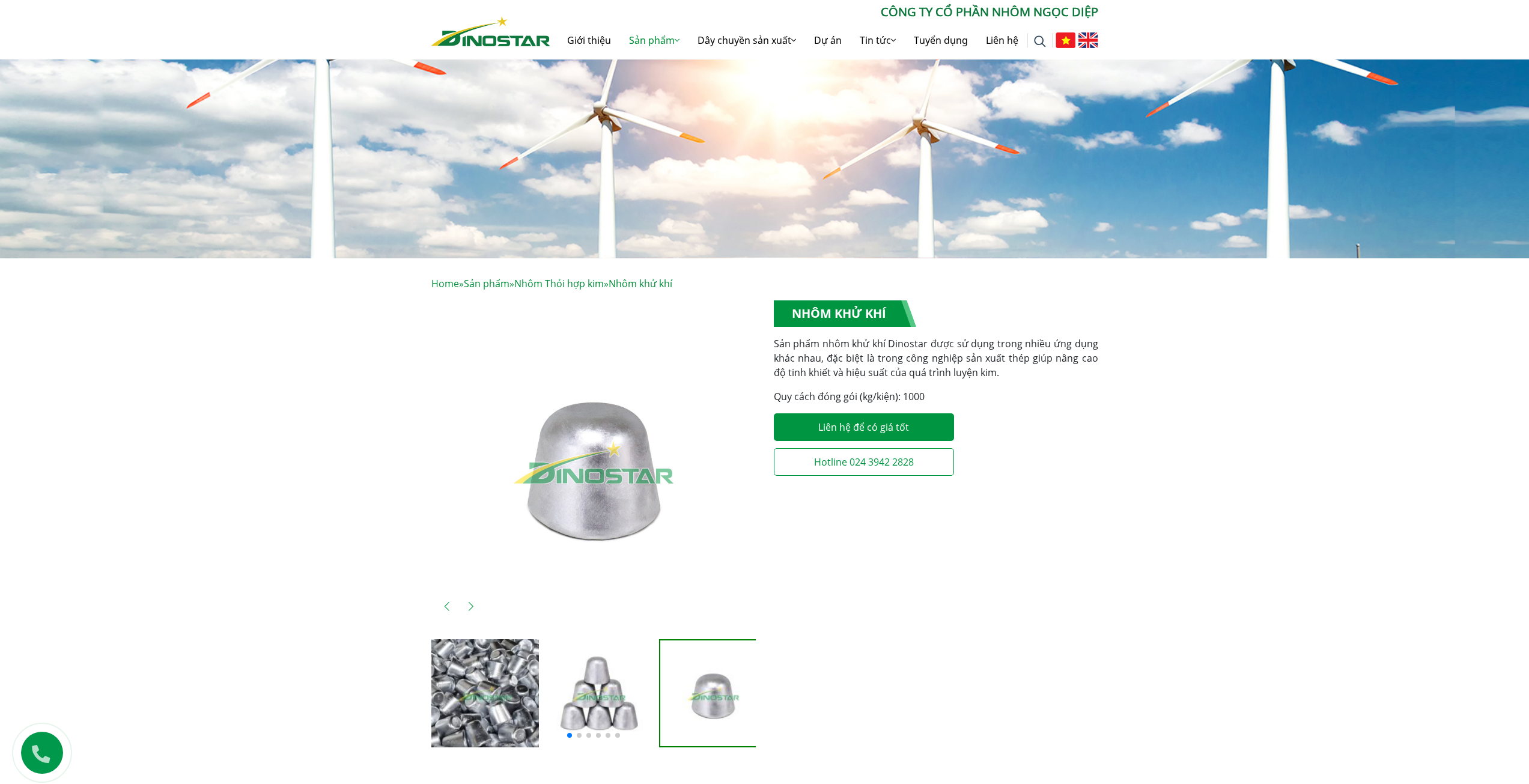
click at [820, 325] on h1 "Nhôm khử khí" at bounding box center [845, 313] width 142 height 27
click at [827, 313] on h1 "Nhôm khử khí" at bounding box center [845, 313] width 142 height 27
copy div "Nhôm khử khí"
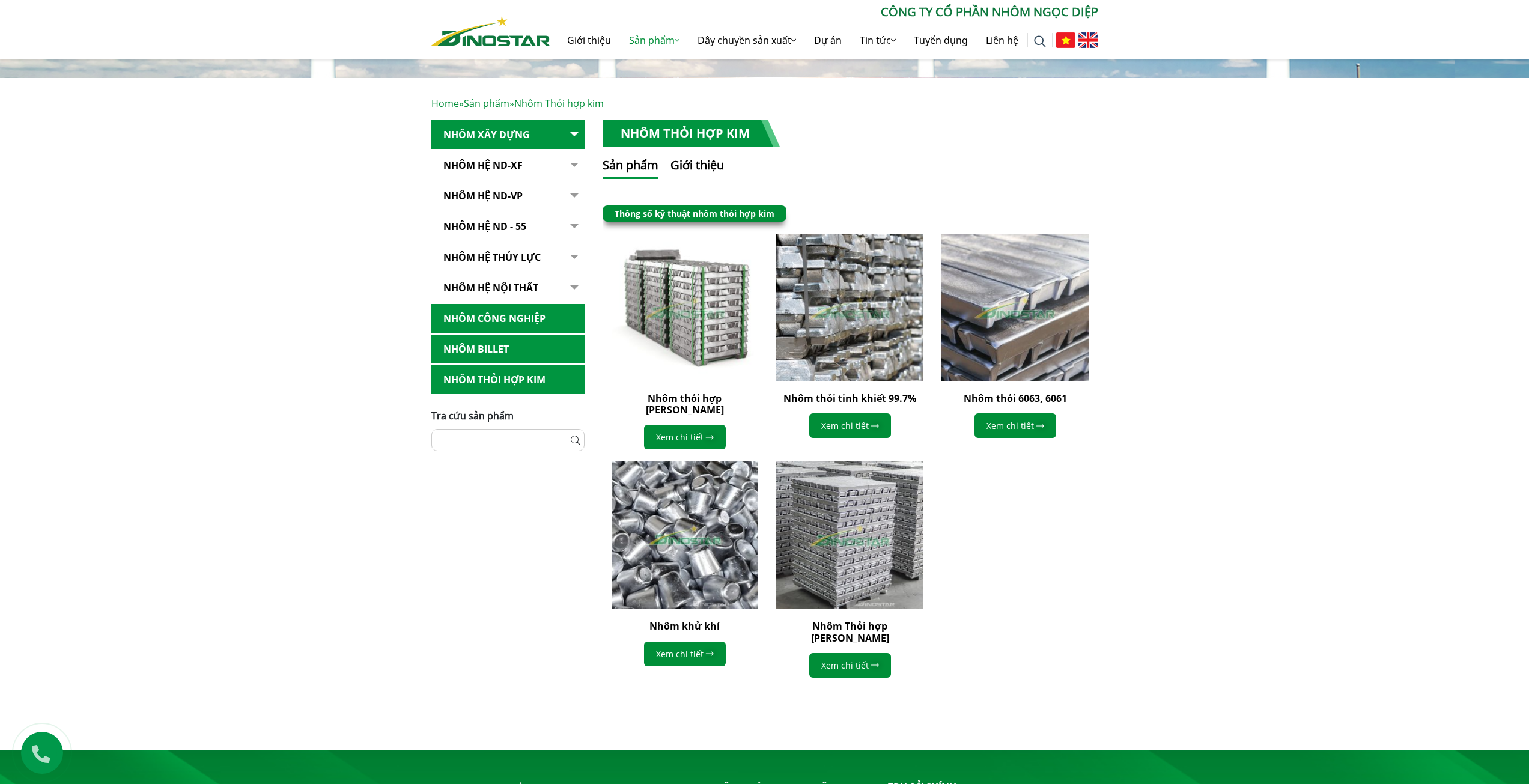
click at [1076, 620] on div "Nhôm thỏi hợp kim Xem chi tiết Nhôm thỏi tinh khiết 99.7%" at bounding box center [851, 461] width 496 height 456
click at [883, 346] on img at bounding box center [849, 307] width 162 height 162
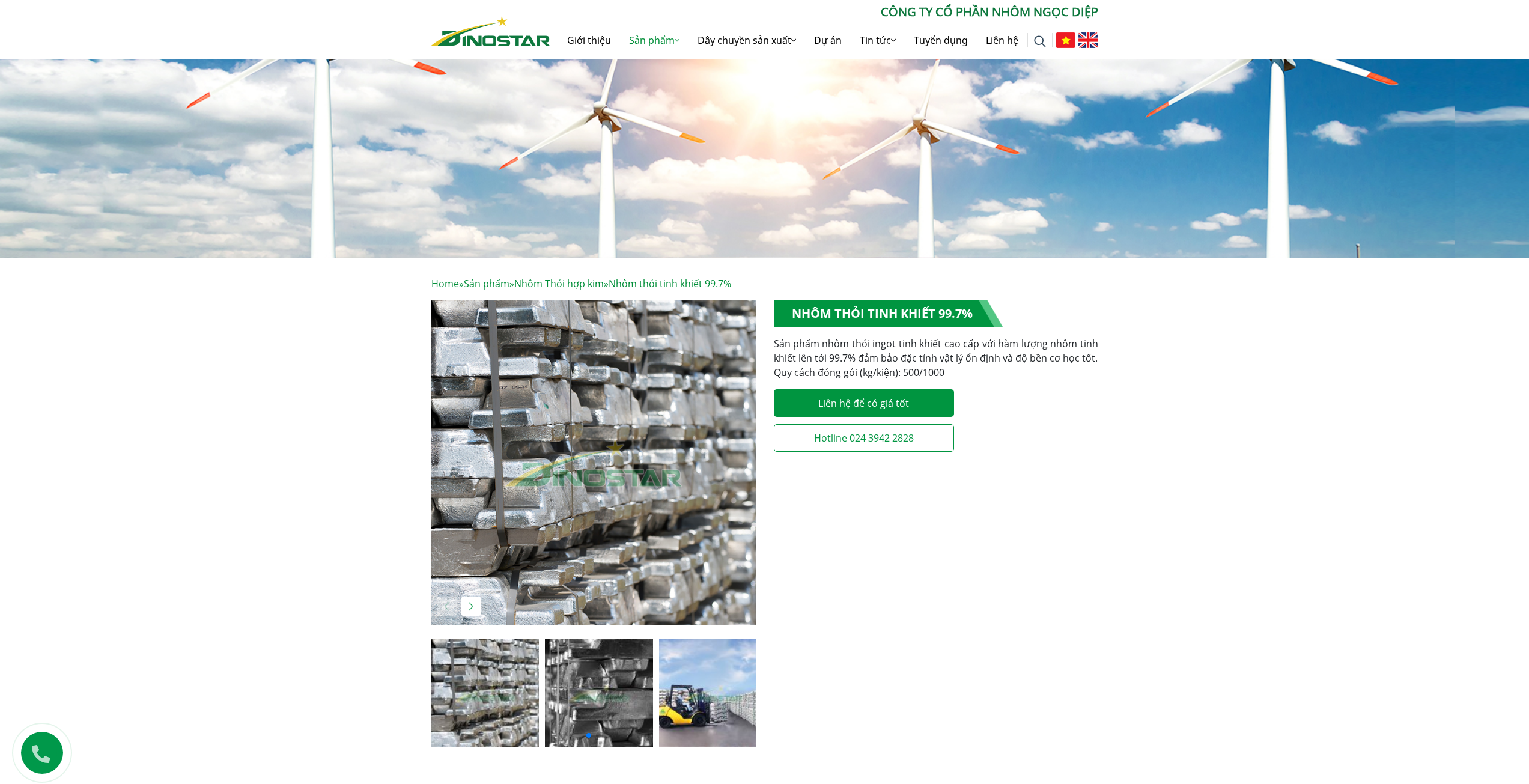
click at [519, 710] on img at bounding box center [486, 693] width 108 height 108
click at [587, 696] on img at bounding box center [599, 693] width 108 height 108
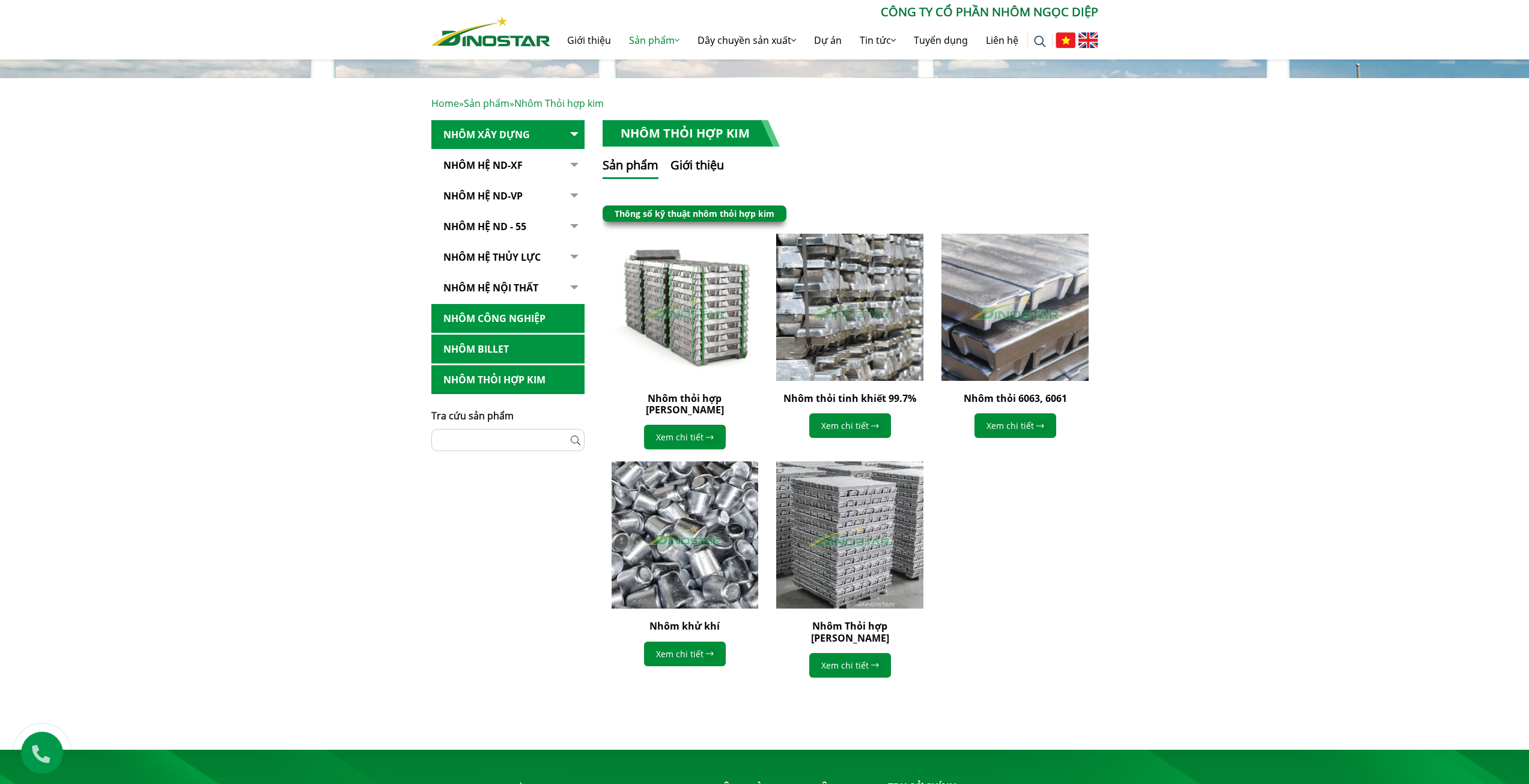
click at [1015, 325] on img at bounding box center [1015, 307] width 162 height 162
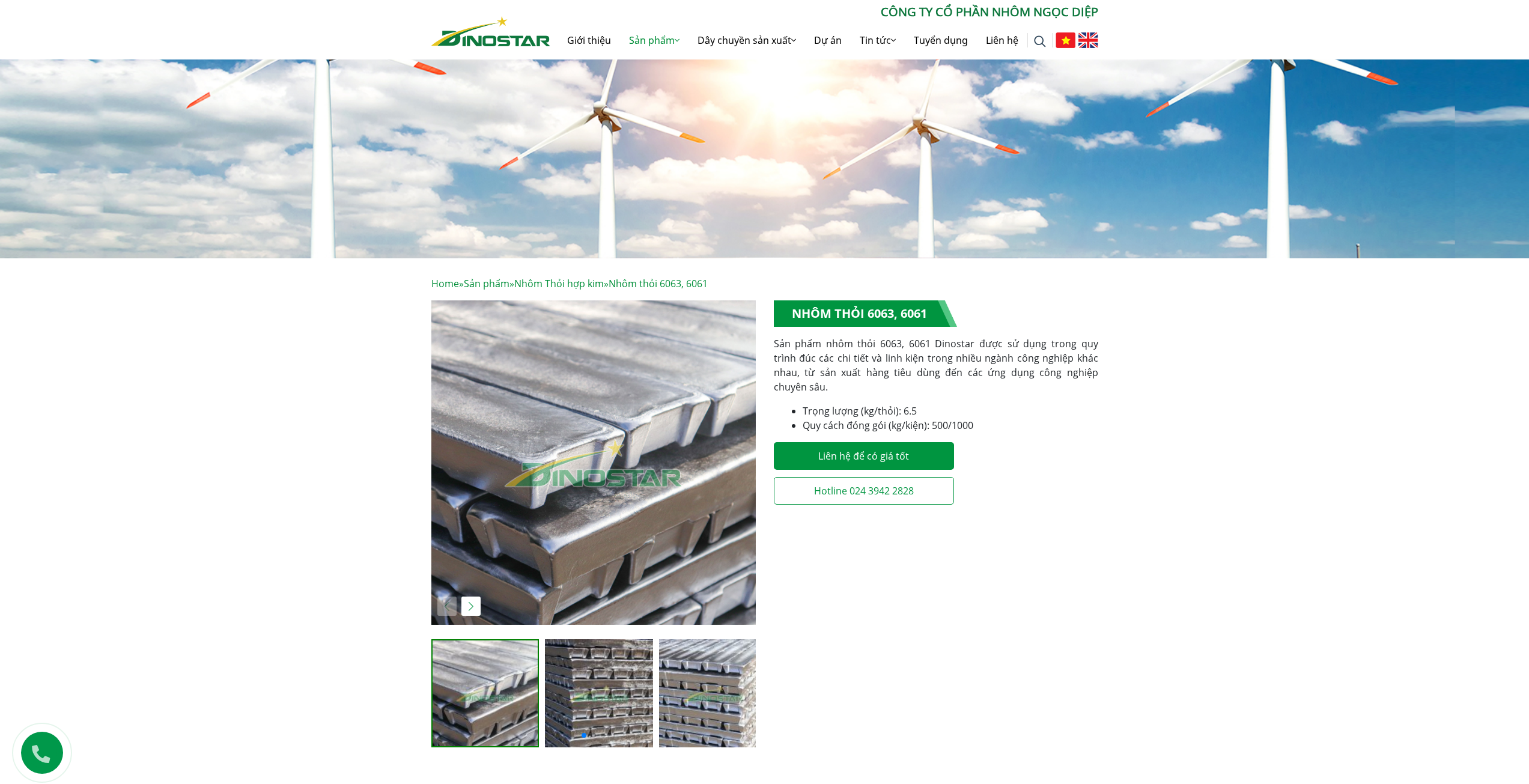
click at [694, 693] on img at bounding box center [713, 693] width 108 height 108
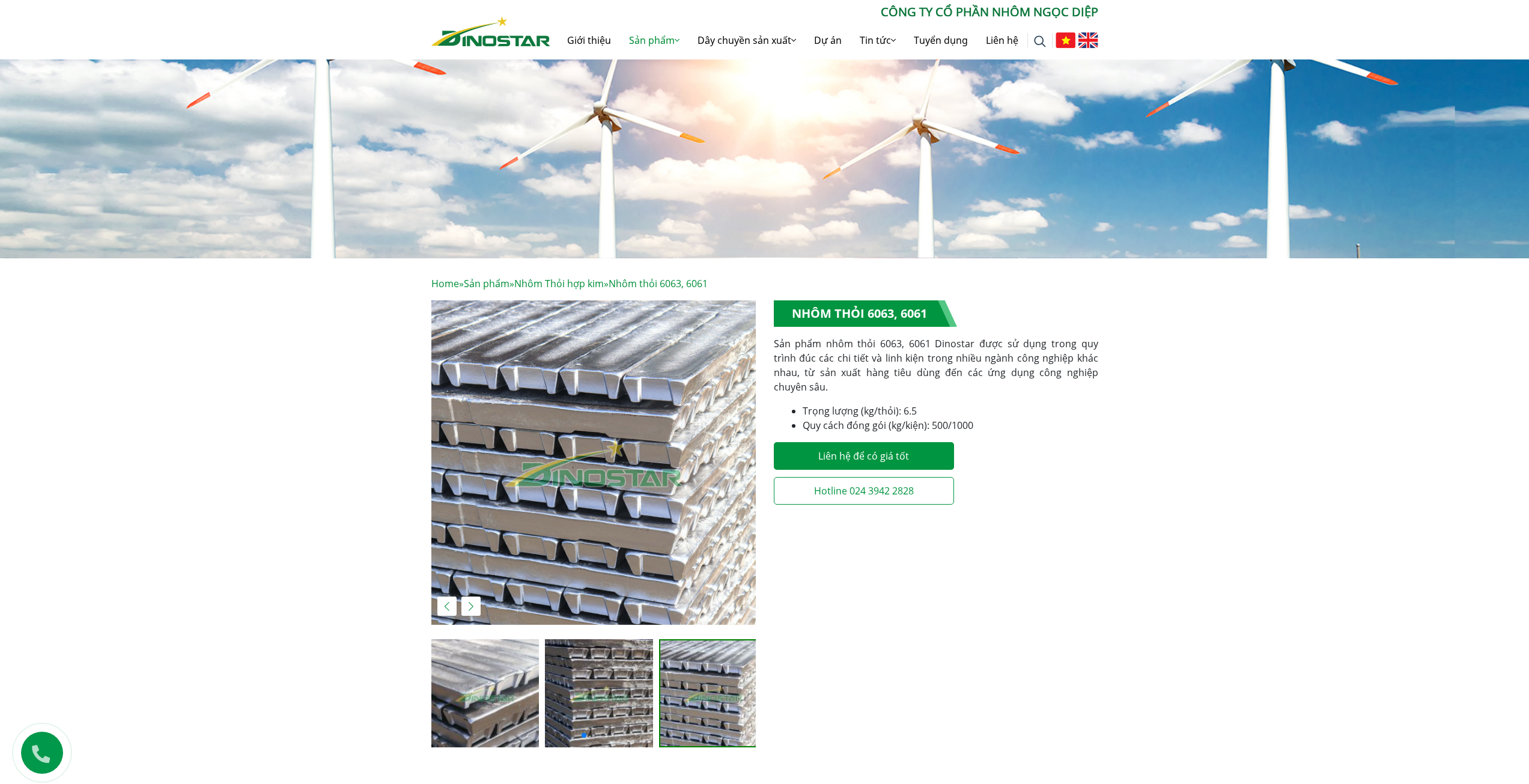
click at [615, 506] on img "3 / 5" at bounding box center [594, 462] width 325 height 324
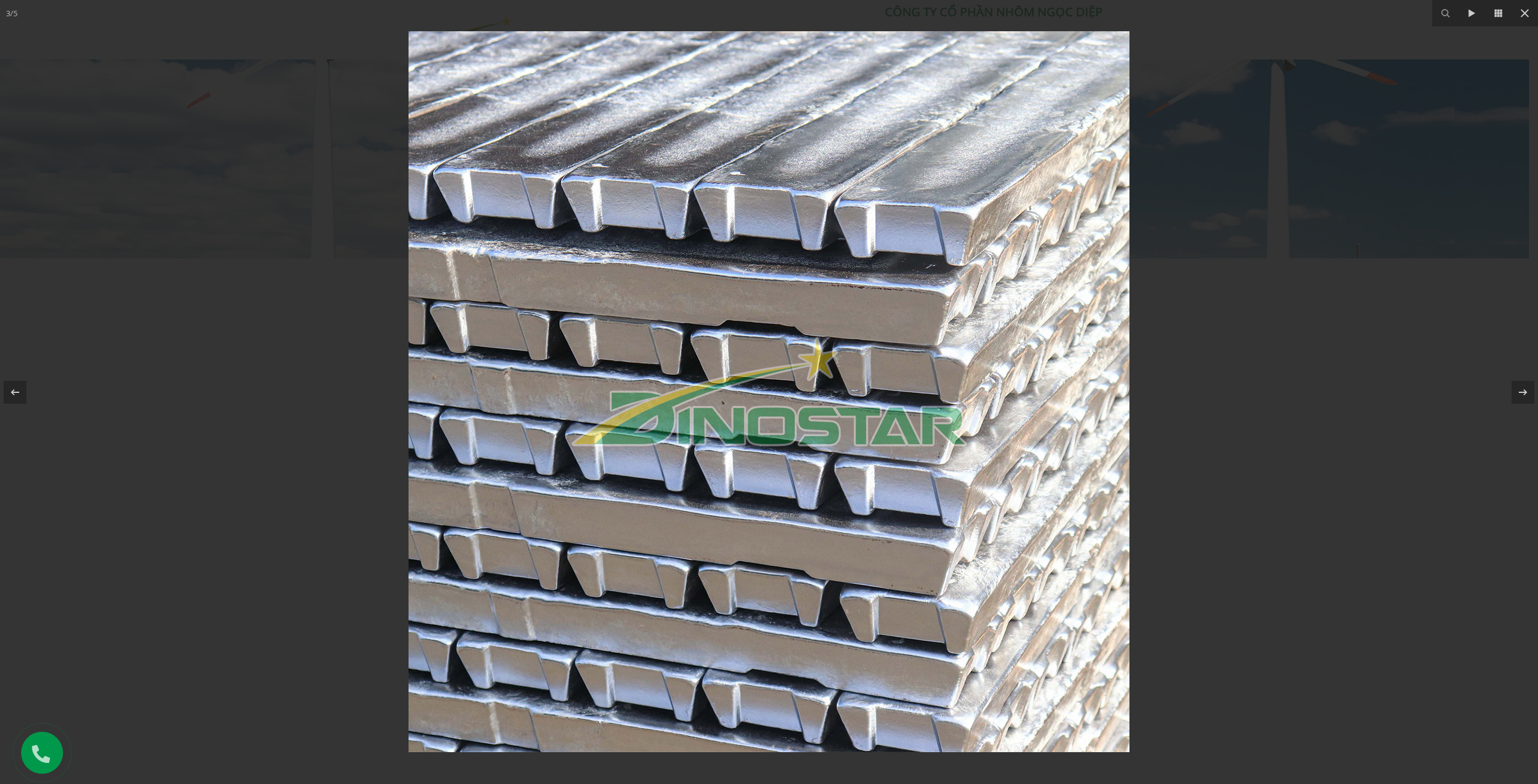
drag, startPoint x: 809, startPoint y: 372, endPoint x: 815, endPoint y: 364, distance: 10.0
click at [815, 364] on img at bounding box center [769, 392] width 721 height 721
click at [1259, 400] on div at bounding box center [769, 392] width 1538 height 784
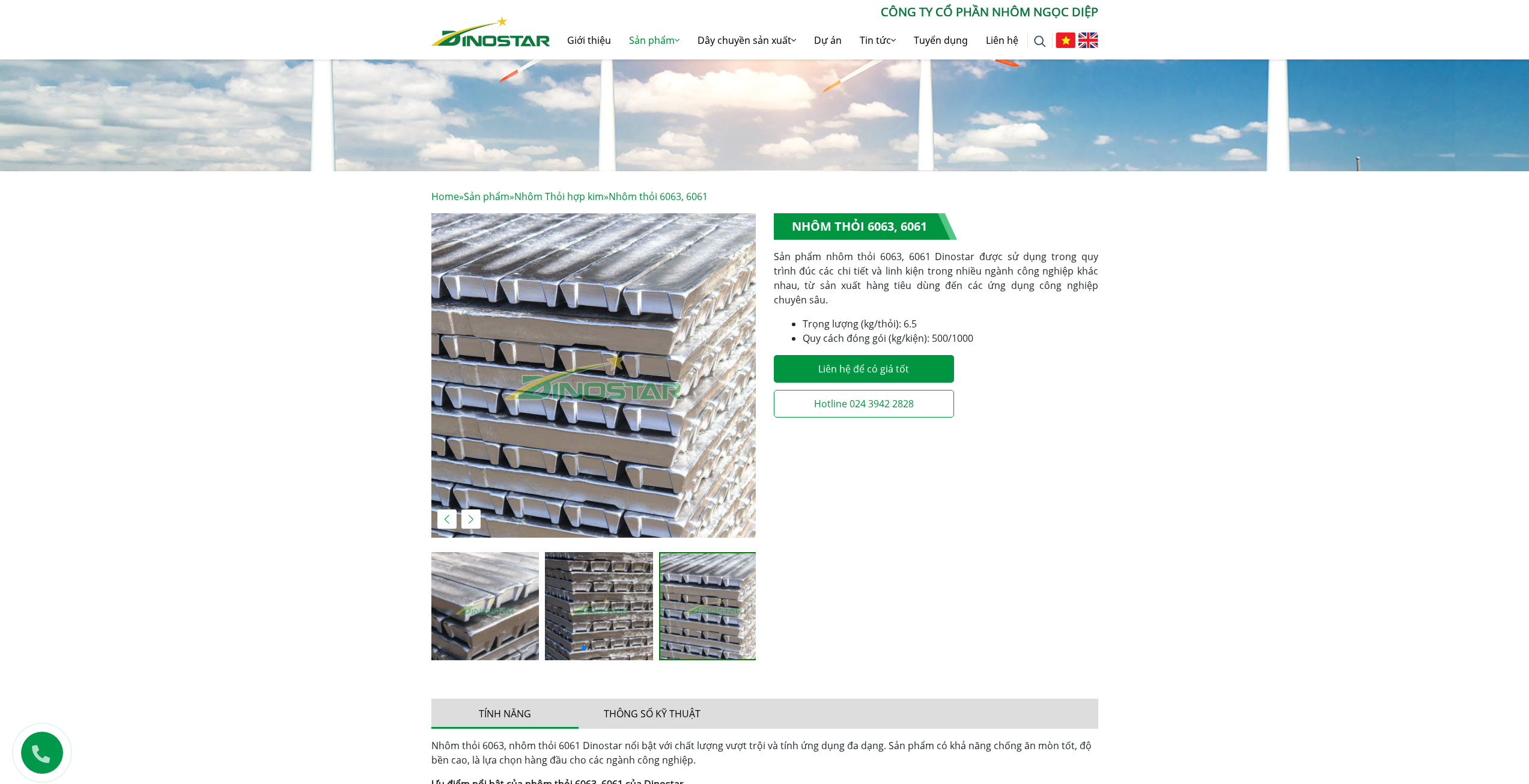
scroll to position [180, 0]
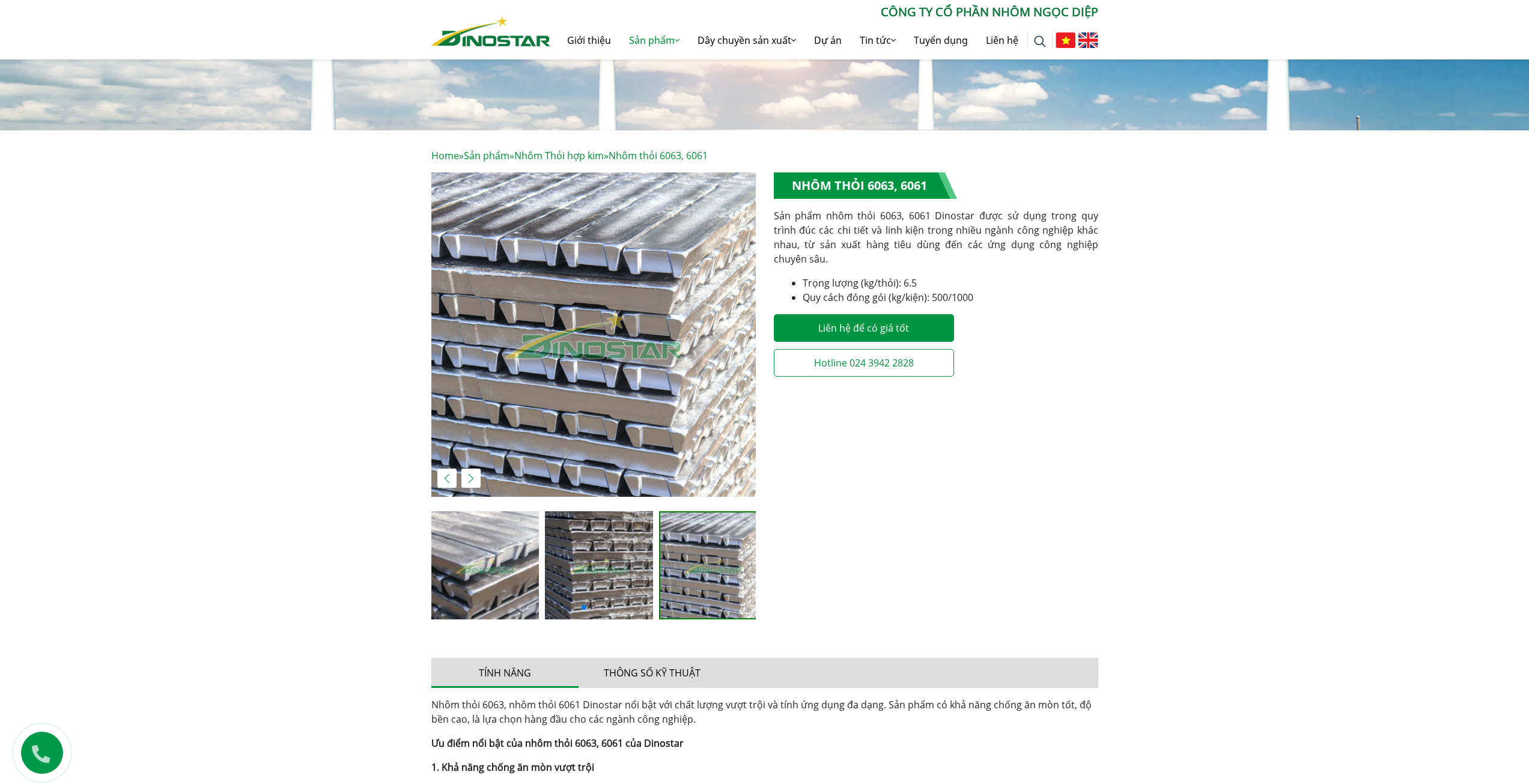
scroll to position [120, 0]
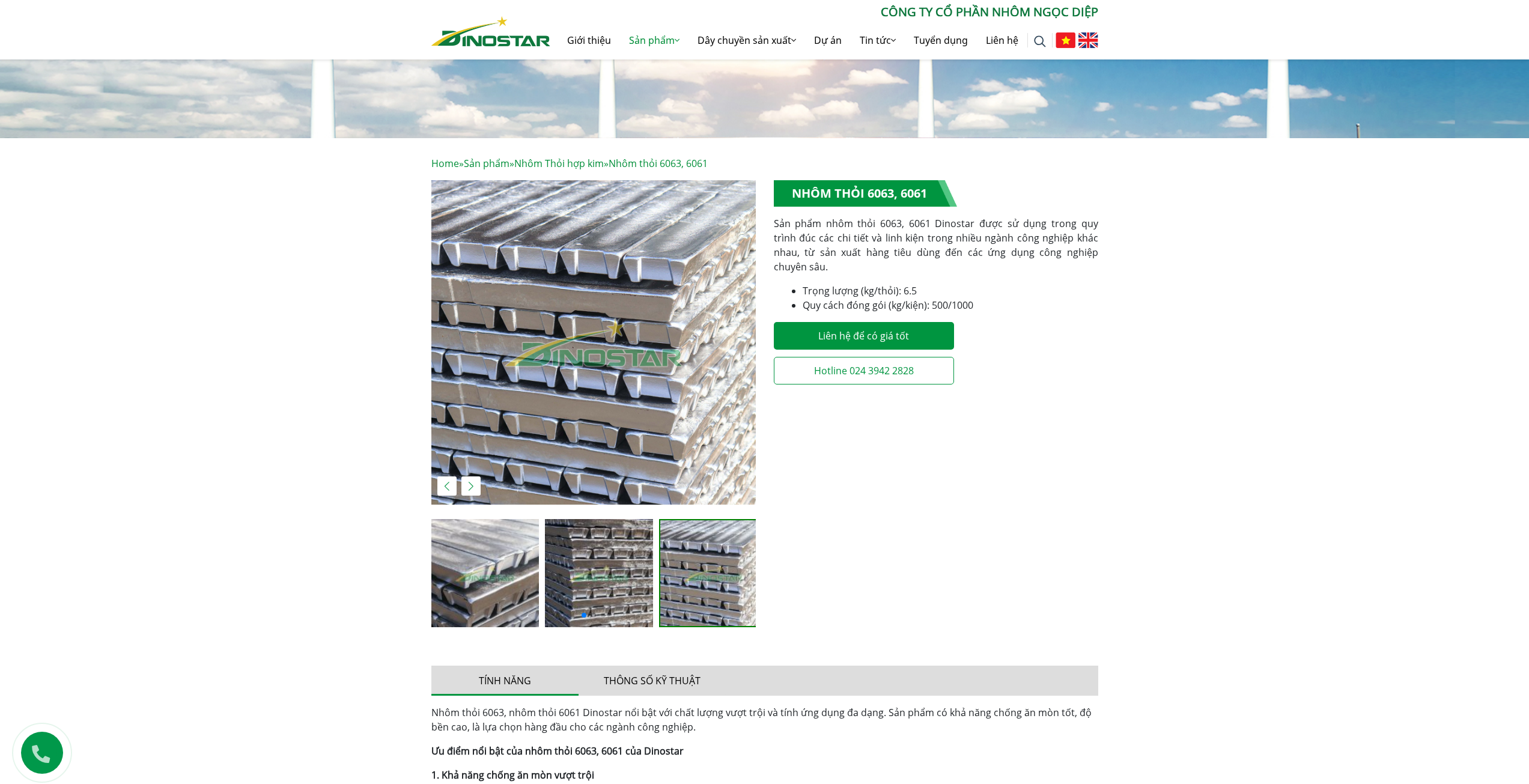
click at [578, 569] on img at bounding box center [599, 573] width 108 height 108
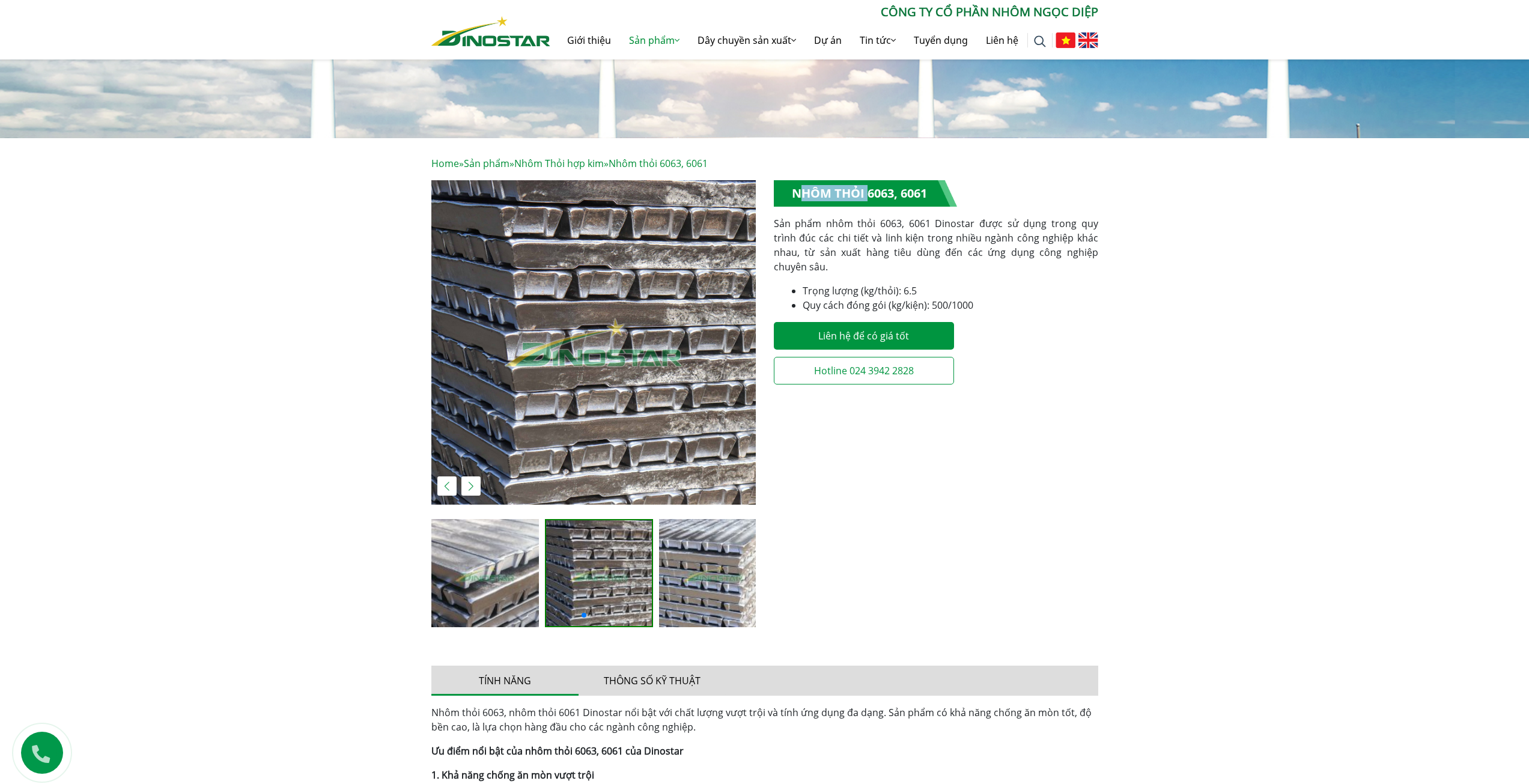
drag, startPoint x: 789, startPoint y: 193, endPoint x: 864, endPoint y: 189, distance: 75.1
click at [864, 189] on h1 "Nhôm thỏi 6063, 6061" at bounding box center [865, 193] width 183 height 27
copy h1 "Nhôm thỏi"
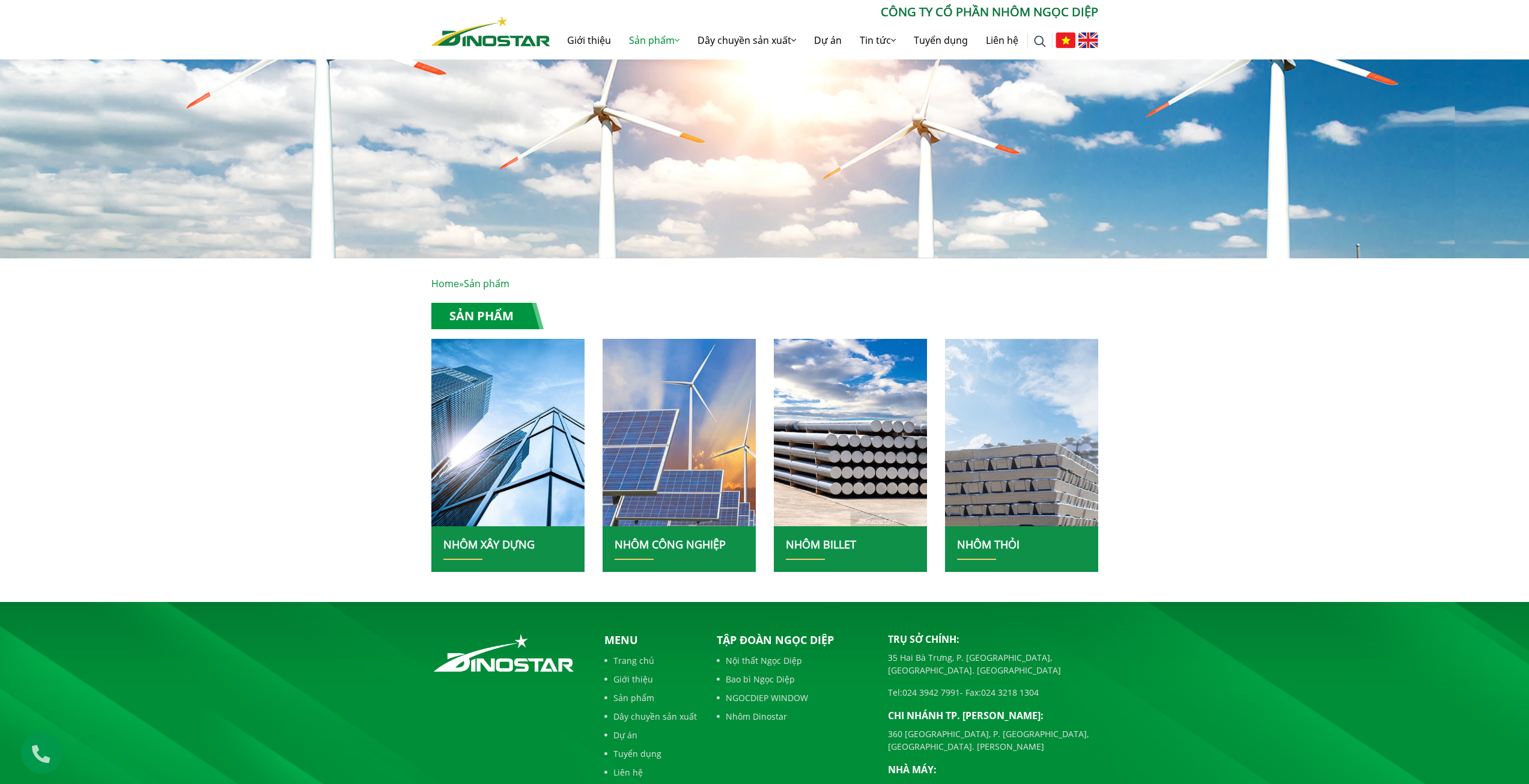
click at [687, 377] on img at bounding box center [680, 432] width 164 height 201
click at [674, 431] on img at bounding box center [680, 432] width 164 height 201
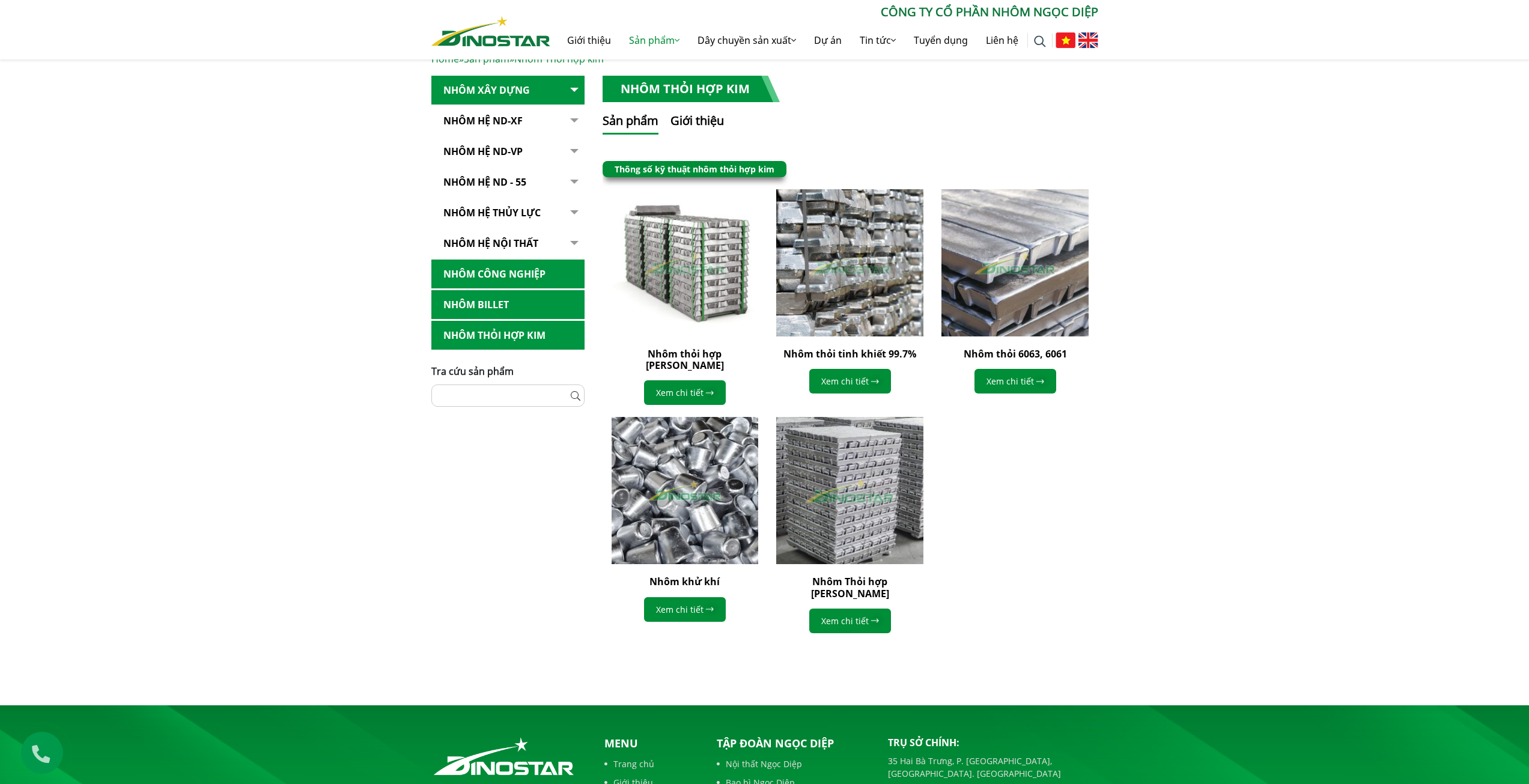
scroll to position [240, 0]
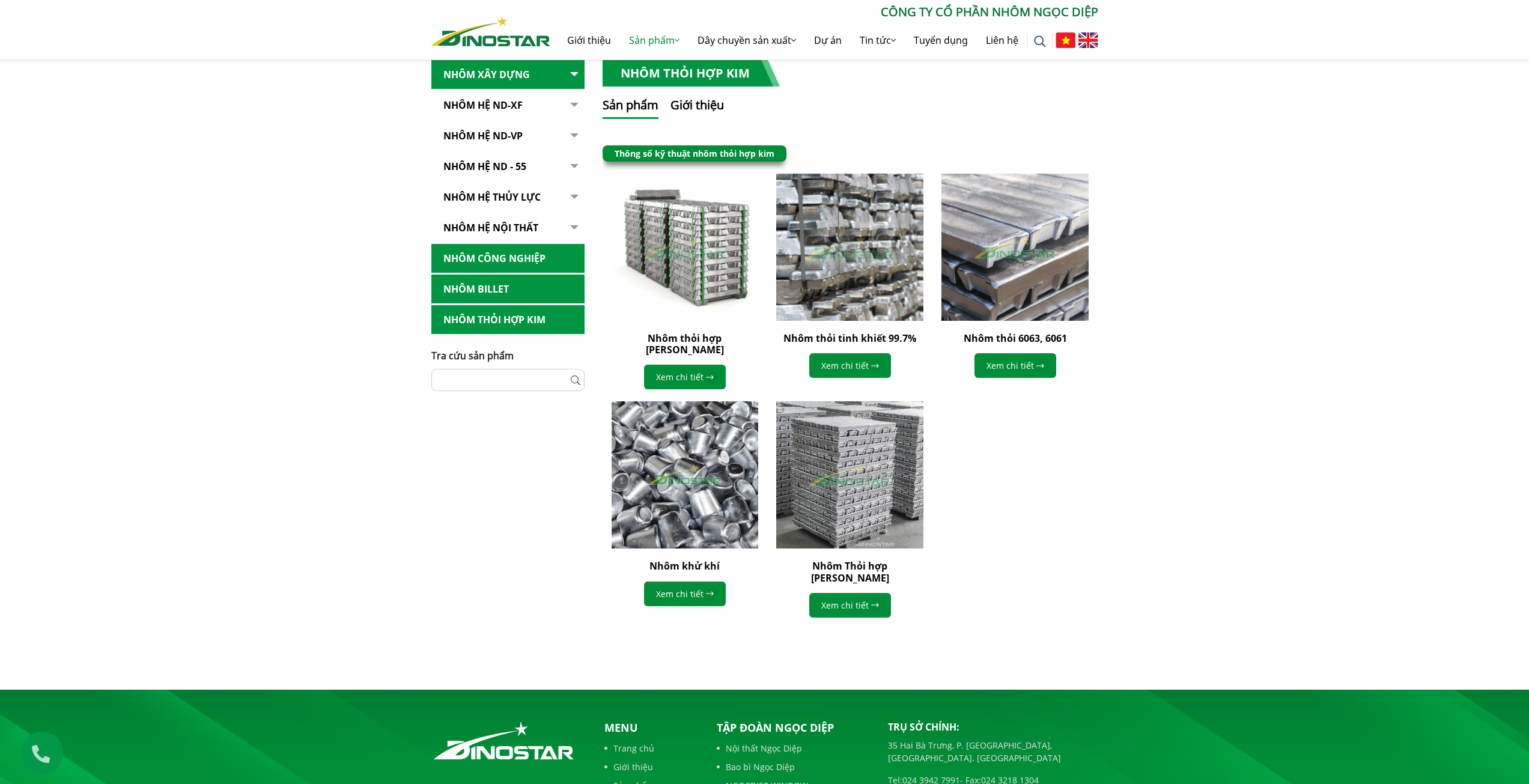
click at [822, 297] on img at bounding box center [849, 247] width 162 height 162
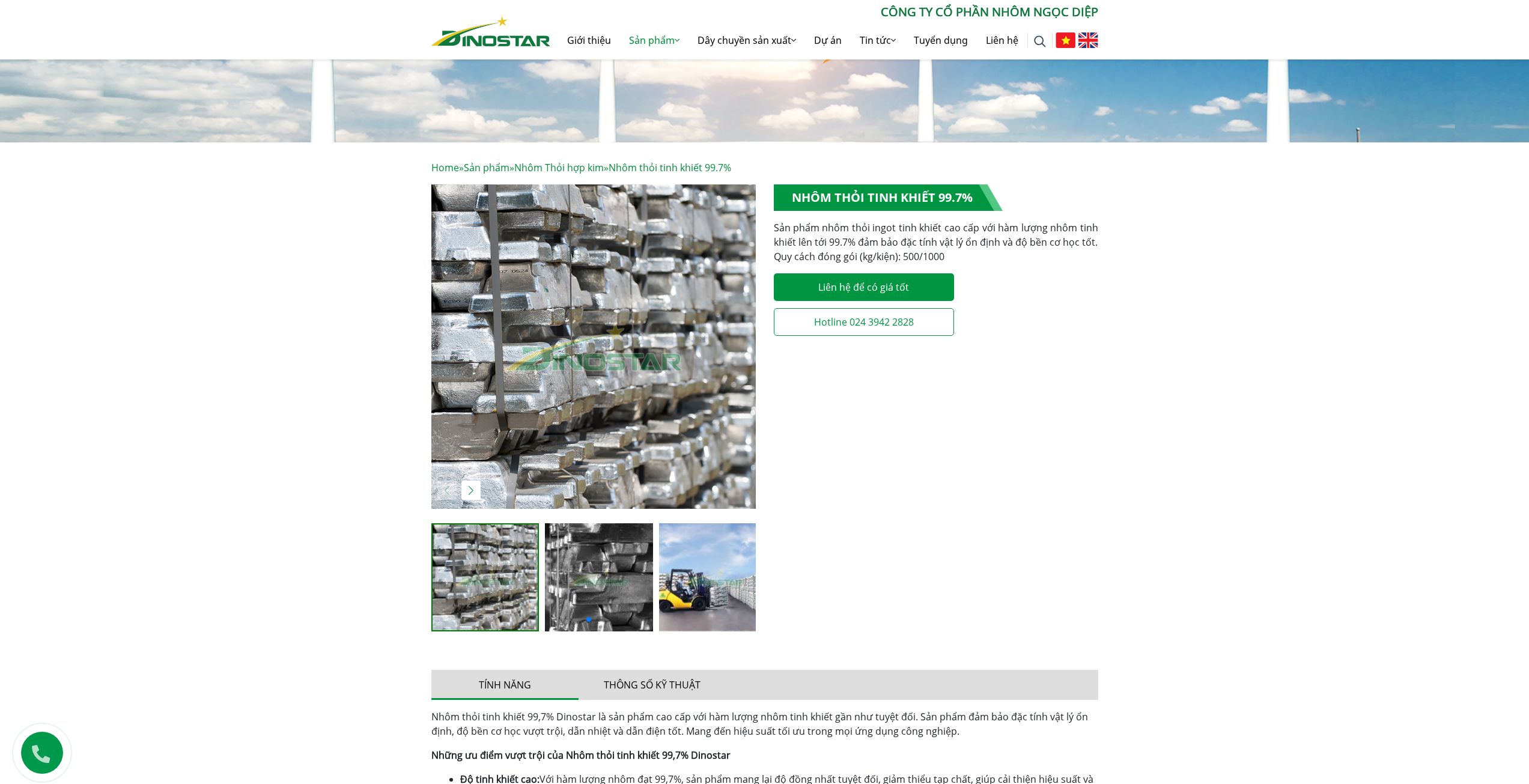
scroll to position [120, 0]
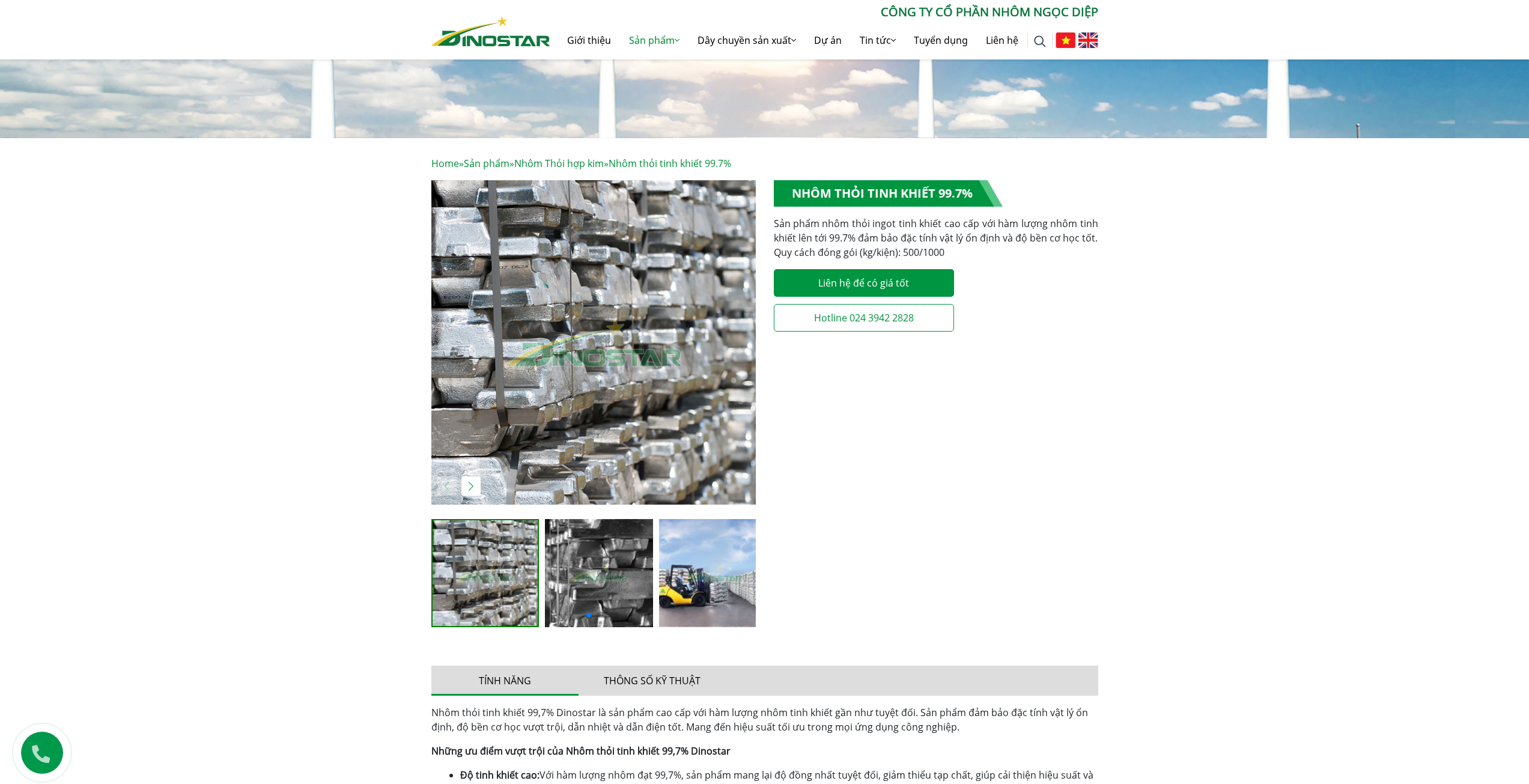
click at [575, 561] on img "2 / 4" at bounding box center [599, 573] width 108 height 108
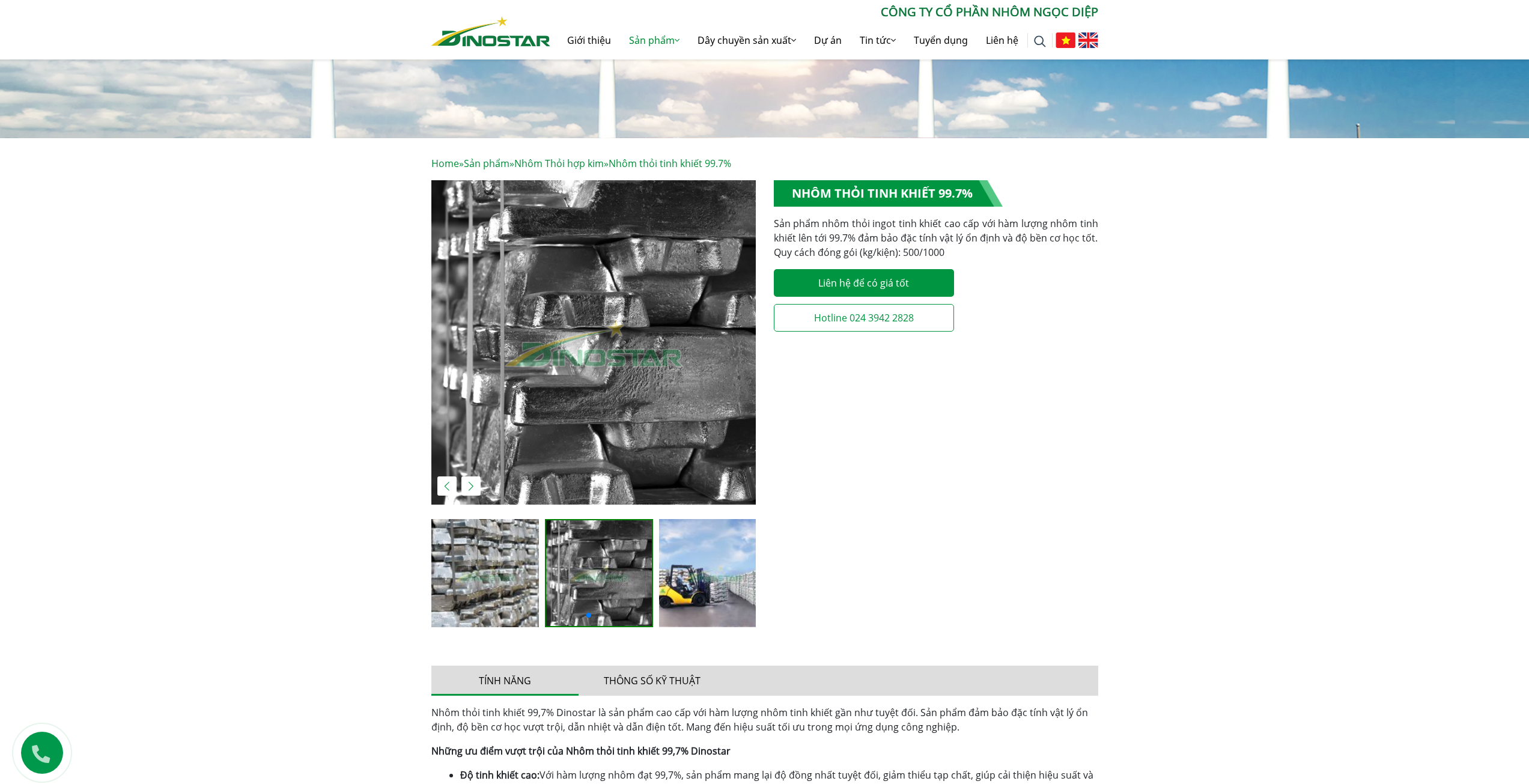
click at [483, 560] on img "1 / 4" at bounding box center [486, 573] width 108 height 108
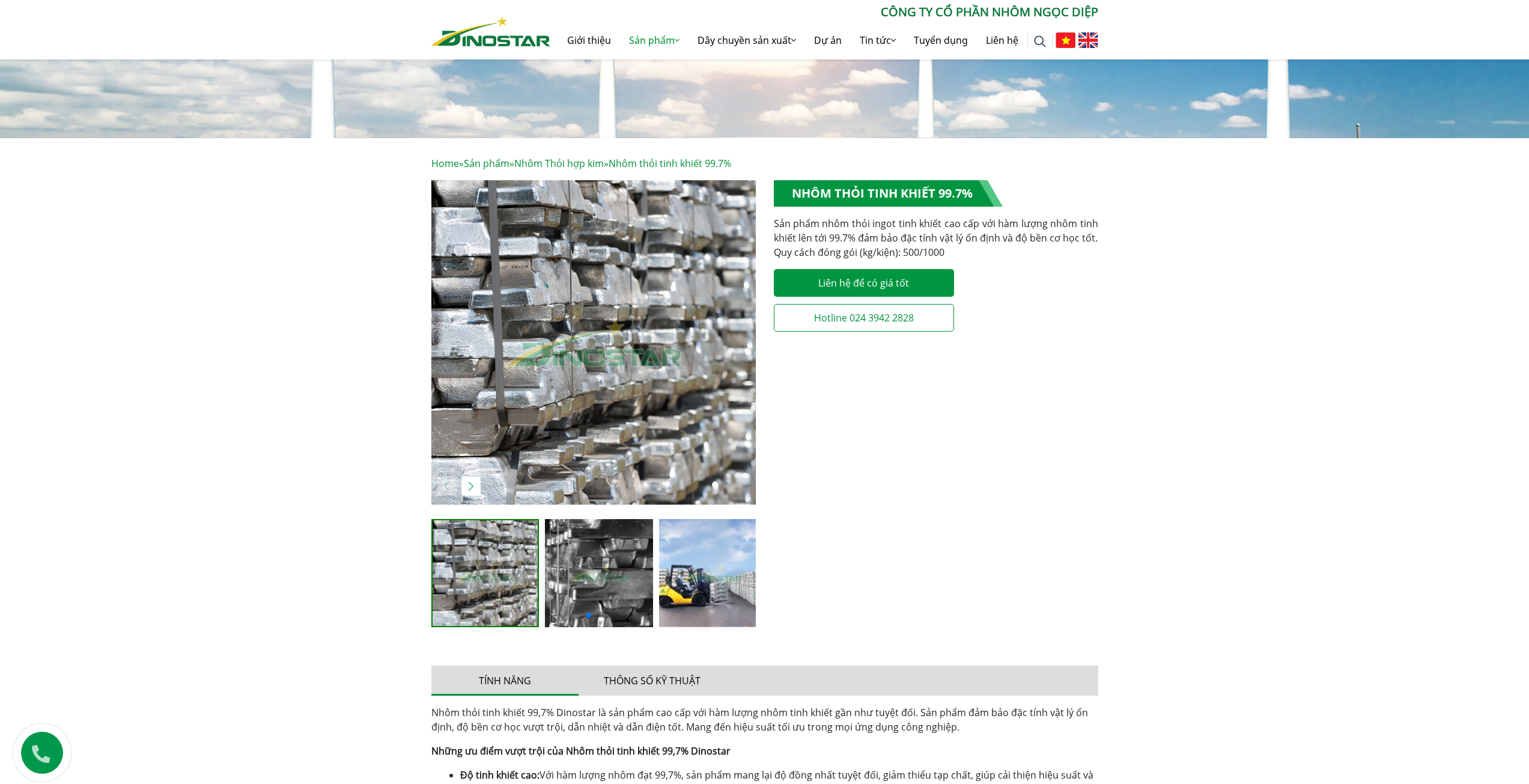
click at [576, 542] on img "2 / 4" at bounding box center [599, 573] width 108 height 108
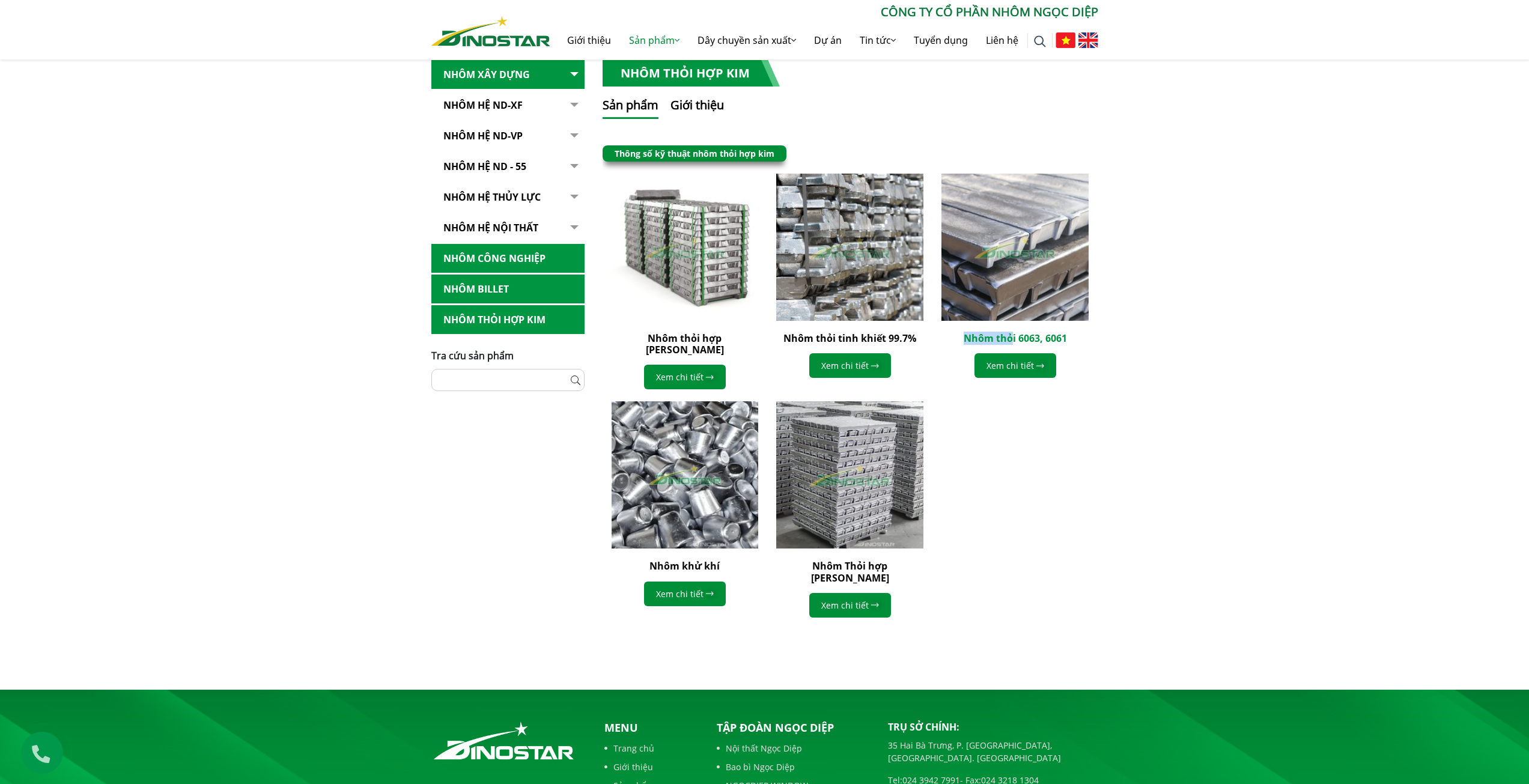
drag, startPoint x: 960, startPoint y: 338, endPoint x: 1013, endPoint y: 338, distance: 53.0
click at [1013, 338] on h2 "Nhôm thỏi 6063, 6061" at bounding box center [1015, 338] width 147 height 12
click at [990, 331] on link "Nhôm thỏi 6063, 6061" at bounding box center [1015, 338] width 103 height 13
click at [961, 338] on h2 "Nhôm thỏi 6063, 6061" at bounding box center [1015, 338] width 147 height 12
drag, startPoint x: 961, startPoint y: 338, endPoint x: 1013, endPoint y: 335, distance: 52.1
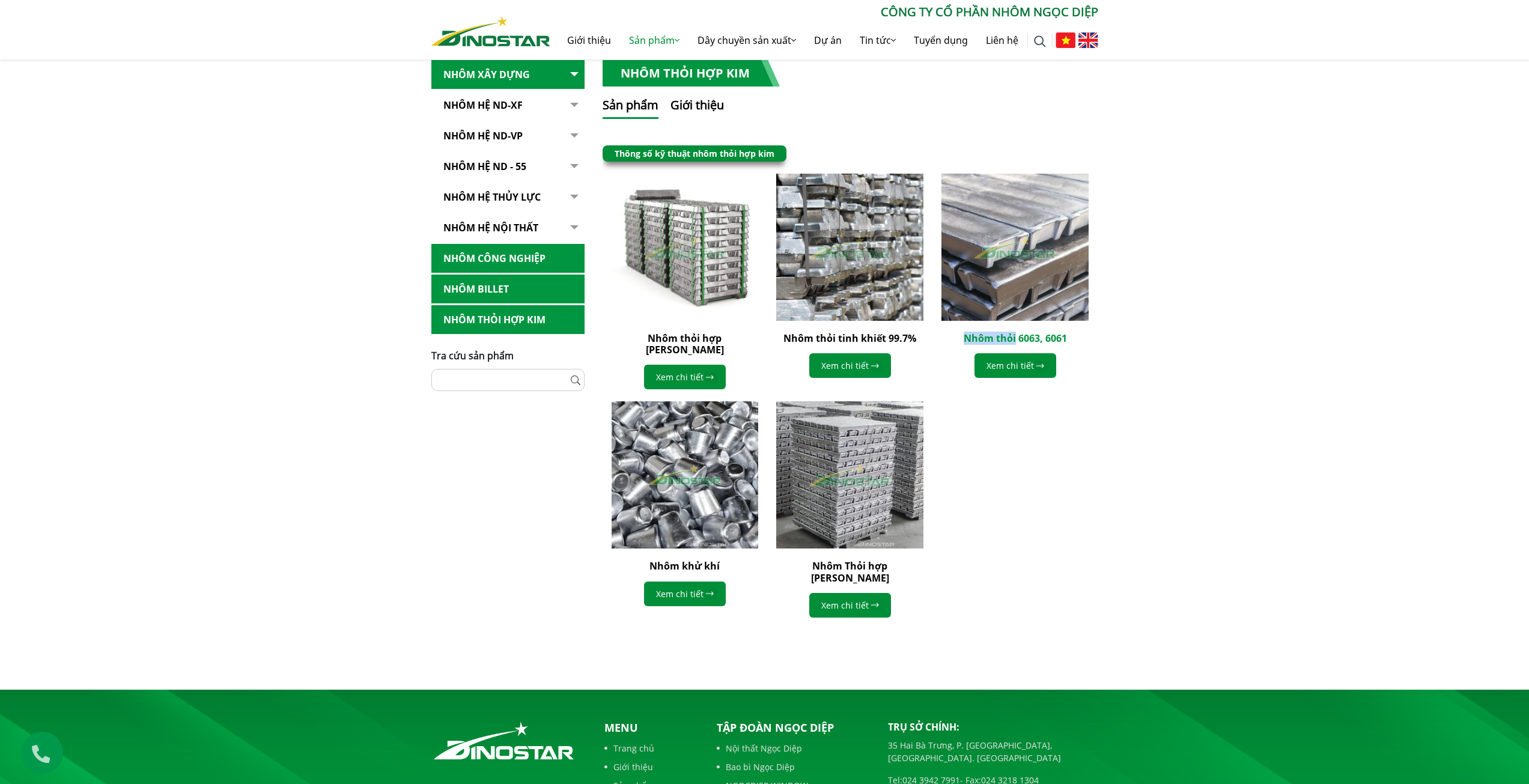
click at [1013, 335] on h2 "Nhôm thỏi 6063, 6061" at bounding box center [1015, 338] width 147 height 12
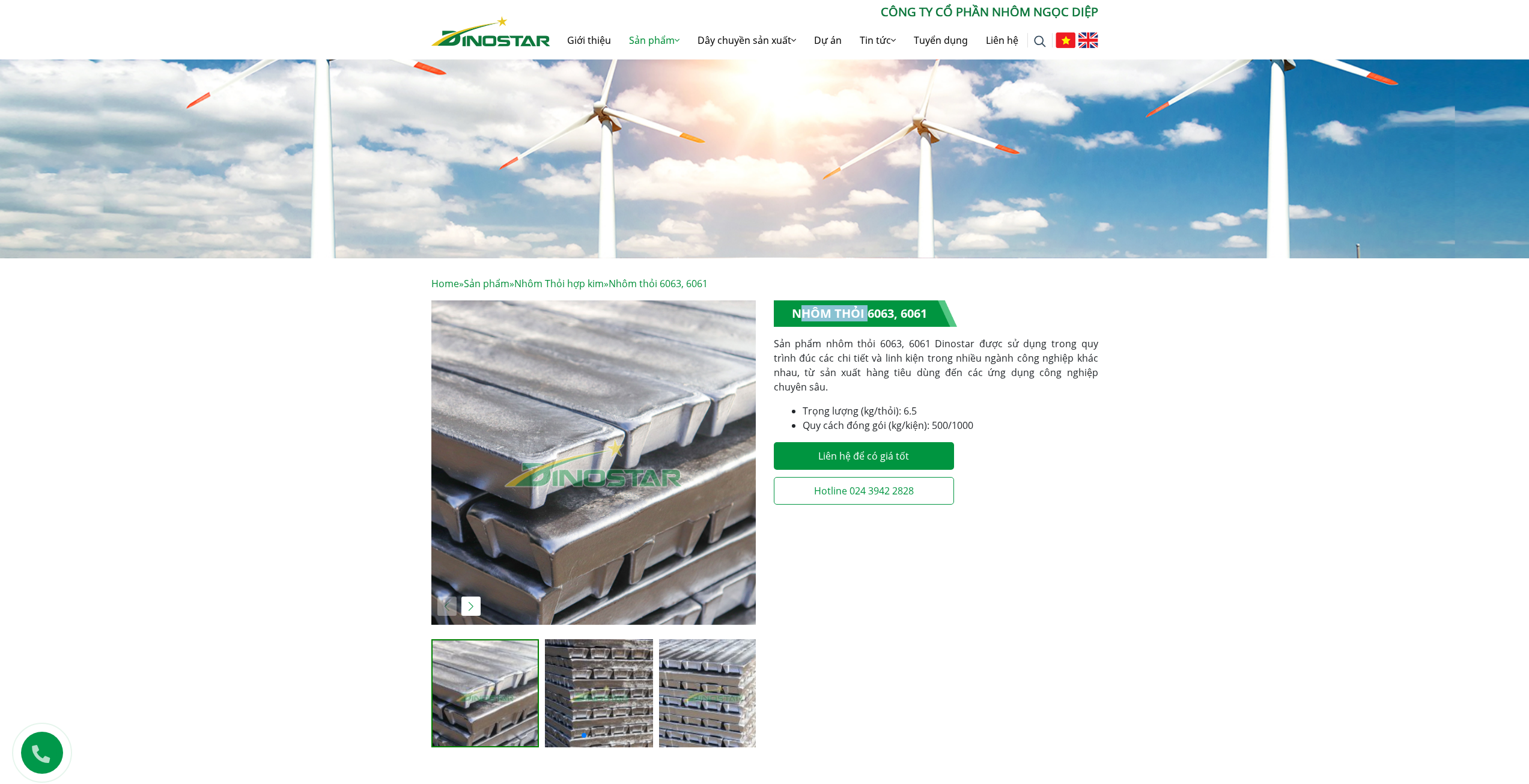
drag, startPoint x: 792, startPoint y: 317, endPoint x: 864, endPoint y: 313, distance: 72.1
click at [864, 313] on h1 "Nhôm thỏi 6063, 6061" at bounding box center [865, 313] width 183 height 27
copy h1 "Nhôm thỏi"
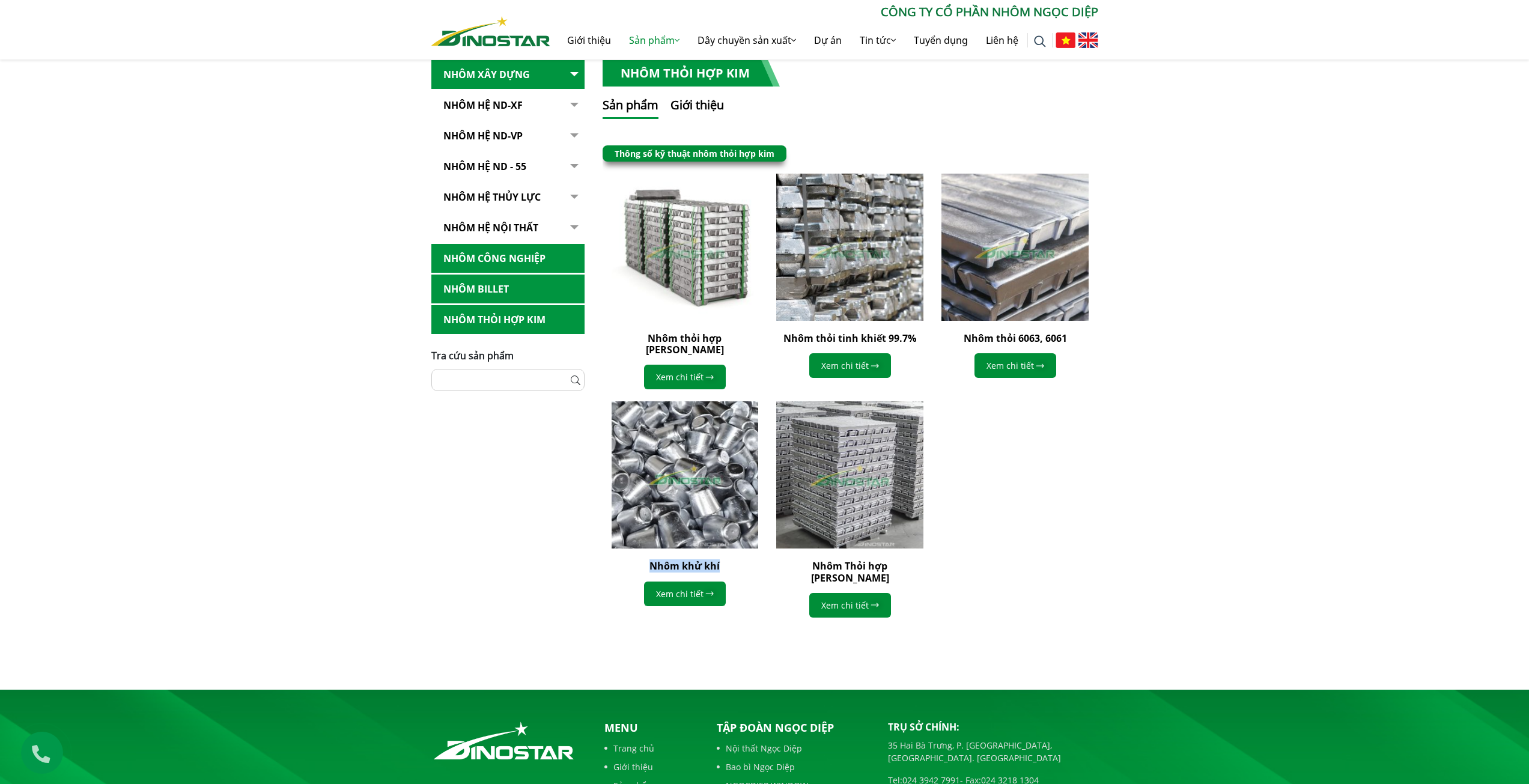
drag, startPoint x: 623, startPoint y: 556, endPoint x: 730, endPoint y: 550, distance: 107.2
click at [730, 560] on h2 "Nhôm khử khí" at bounding box center [685, 566] width 147 height 12
copy link "Nhôm khử khí"
click at [863, 252] on img at bounding box center [849, 247] width 162 height 162
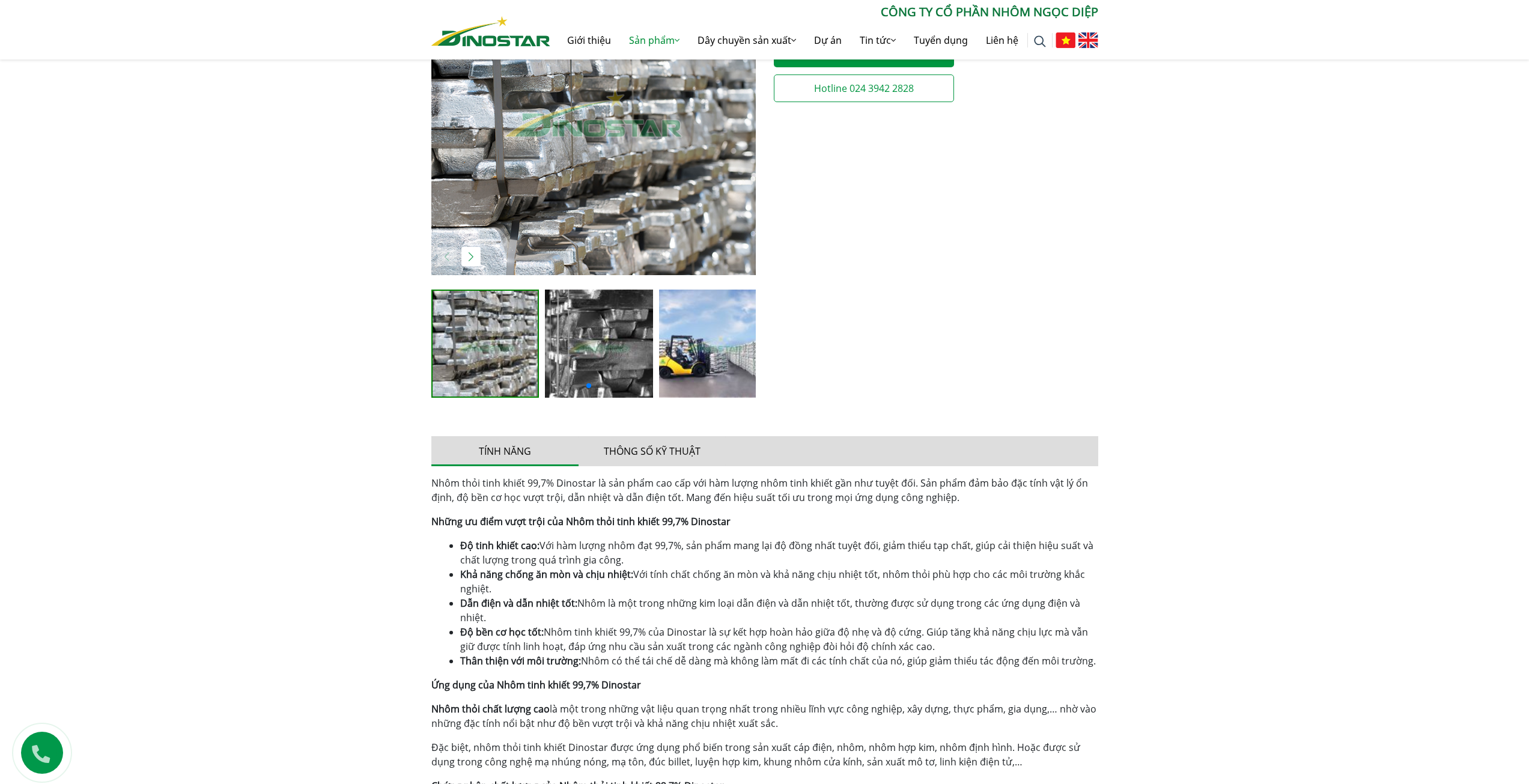
scroll to position [300, 0]
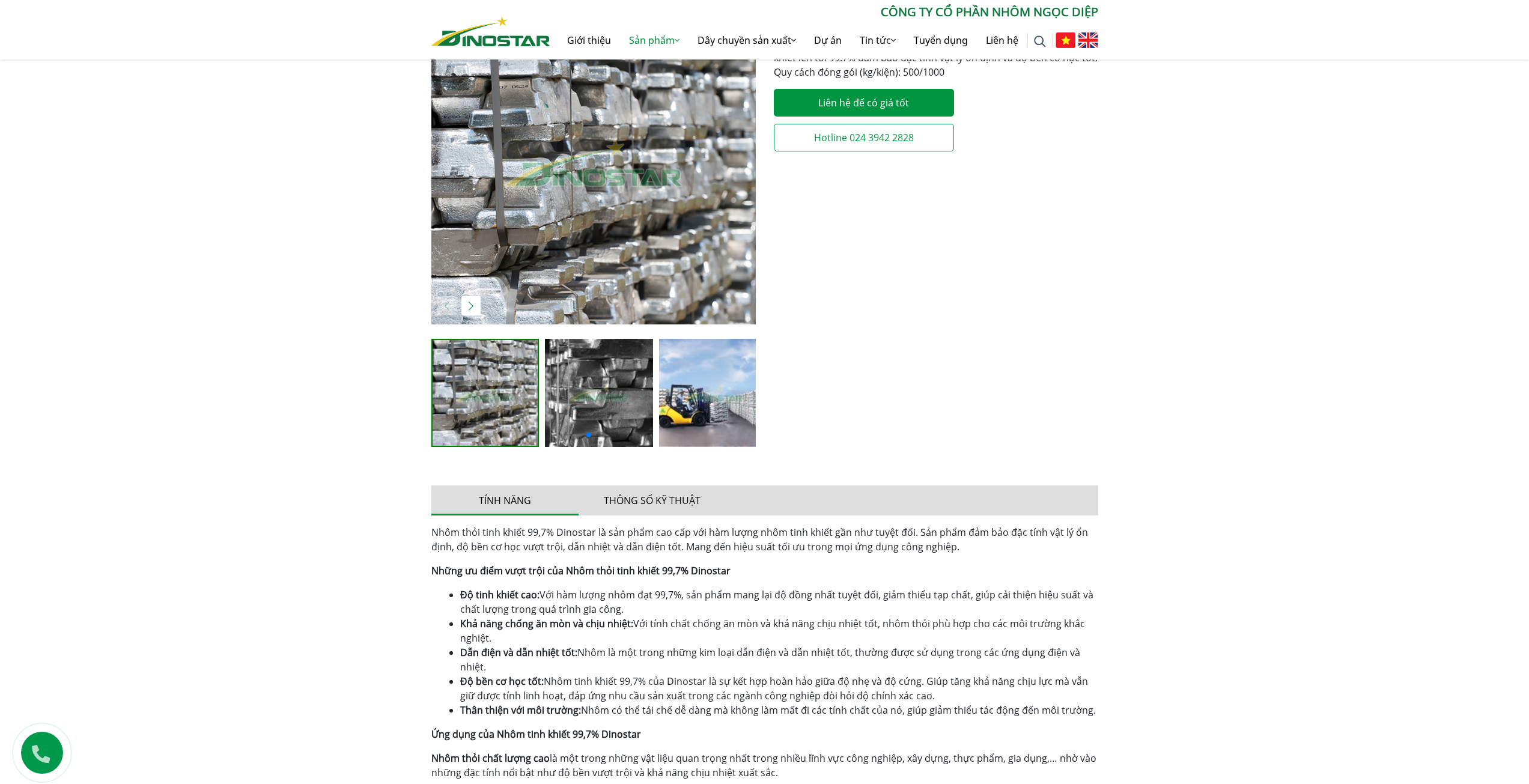
click at [548, 232] on img "1 / 4" at bounding box center [594, 162] width 325 height 324
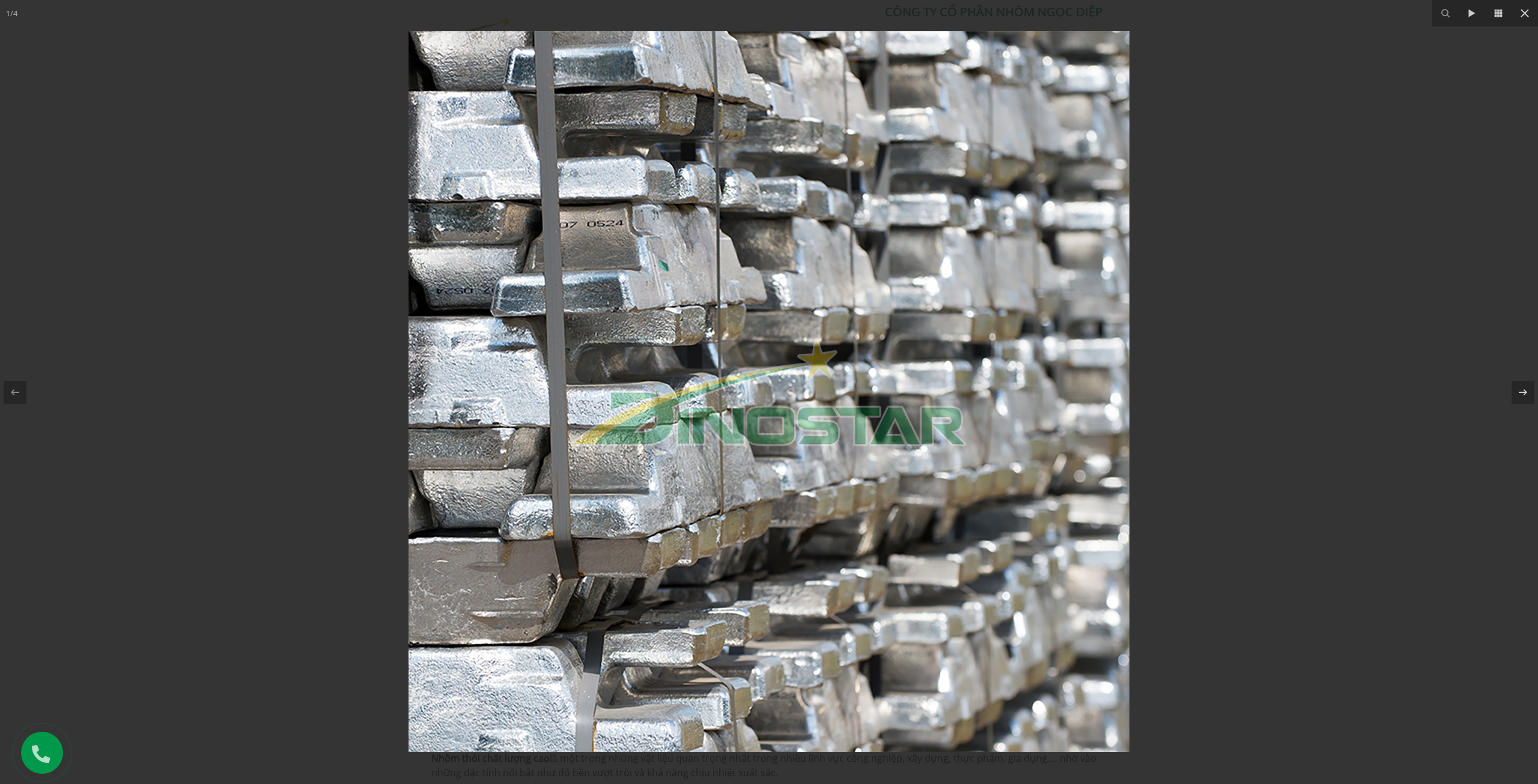
click at [375, 248] on div at bounding box center [769, 392] width 1538 height 784
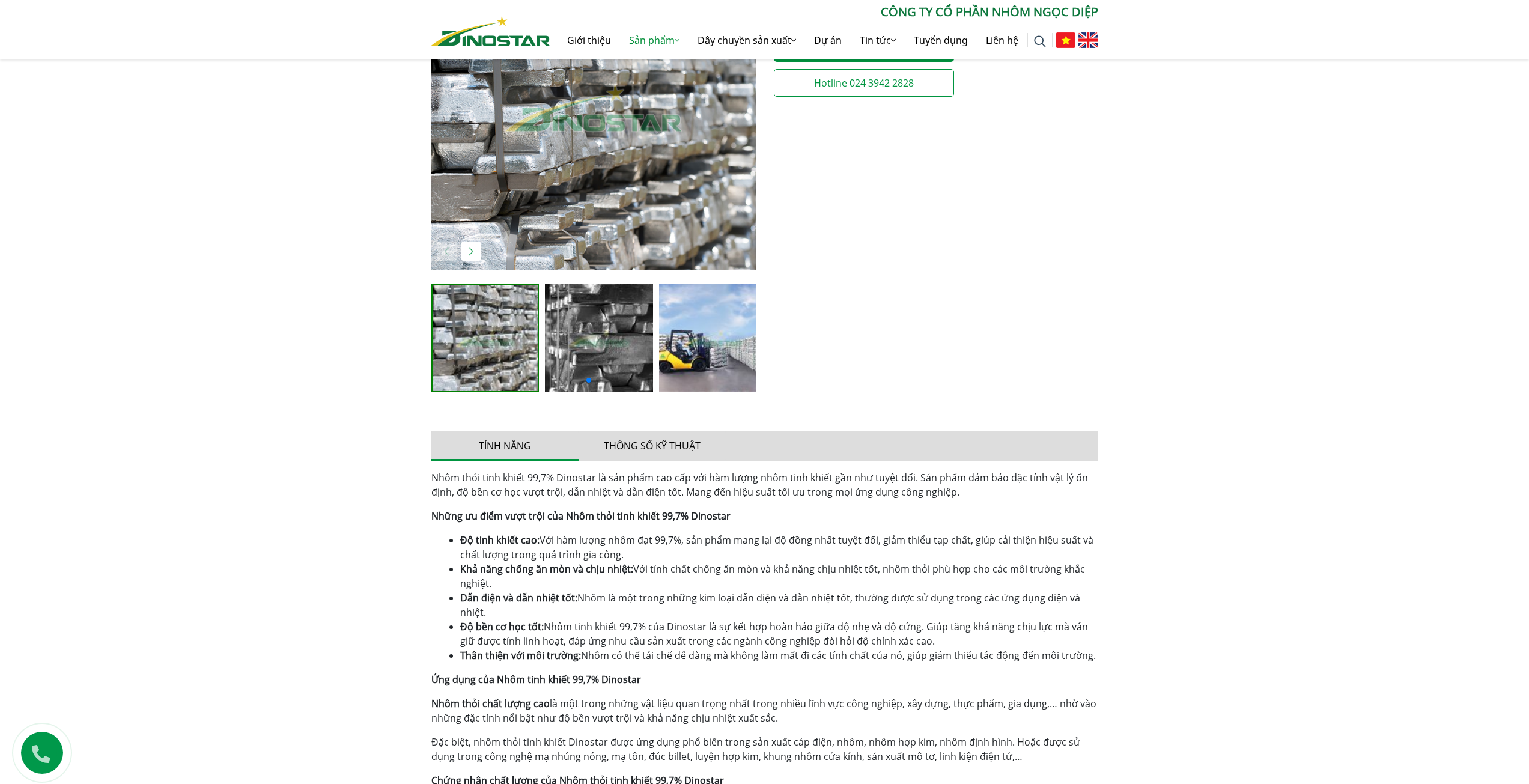
scroll to position [360, 0]
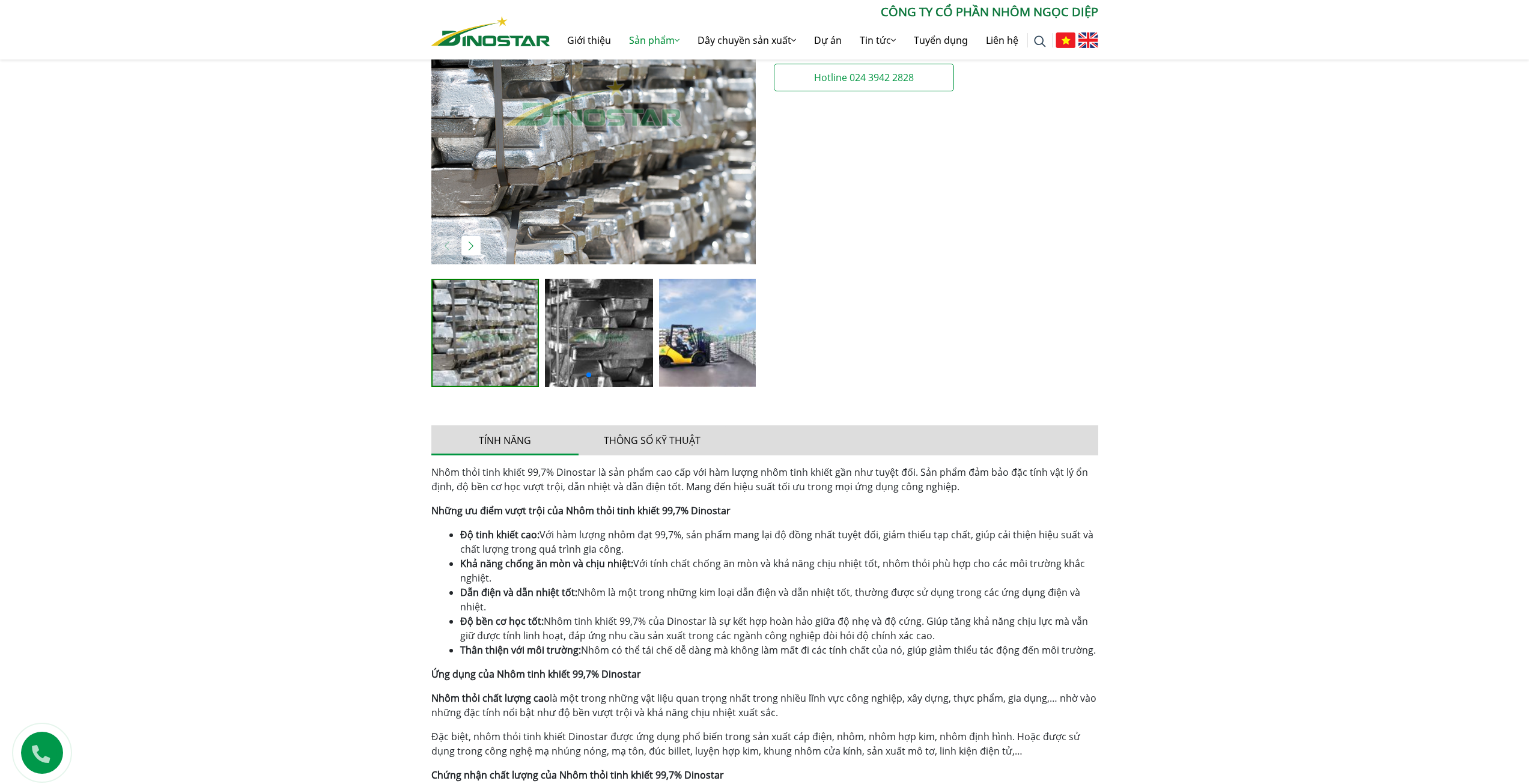
click at [580, 315] on img "2 / 4" at bounding box center [599, 332] width 108 height 108
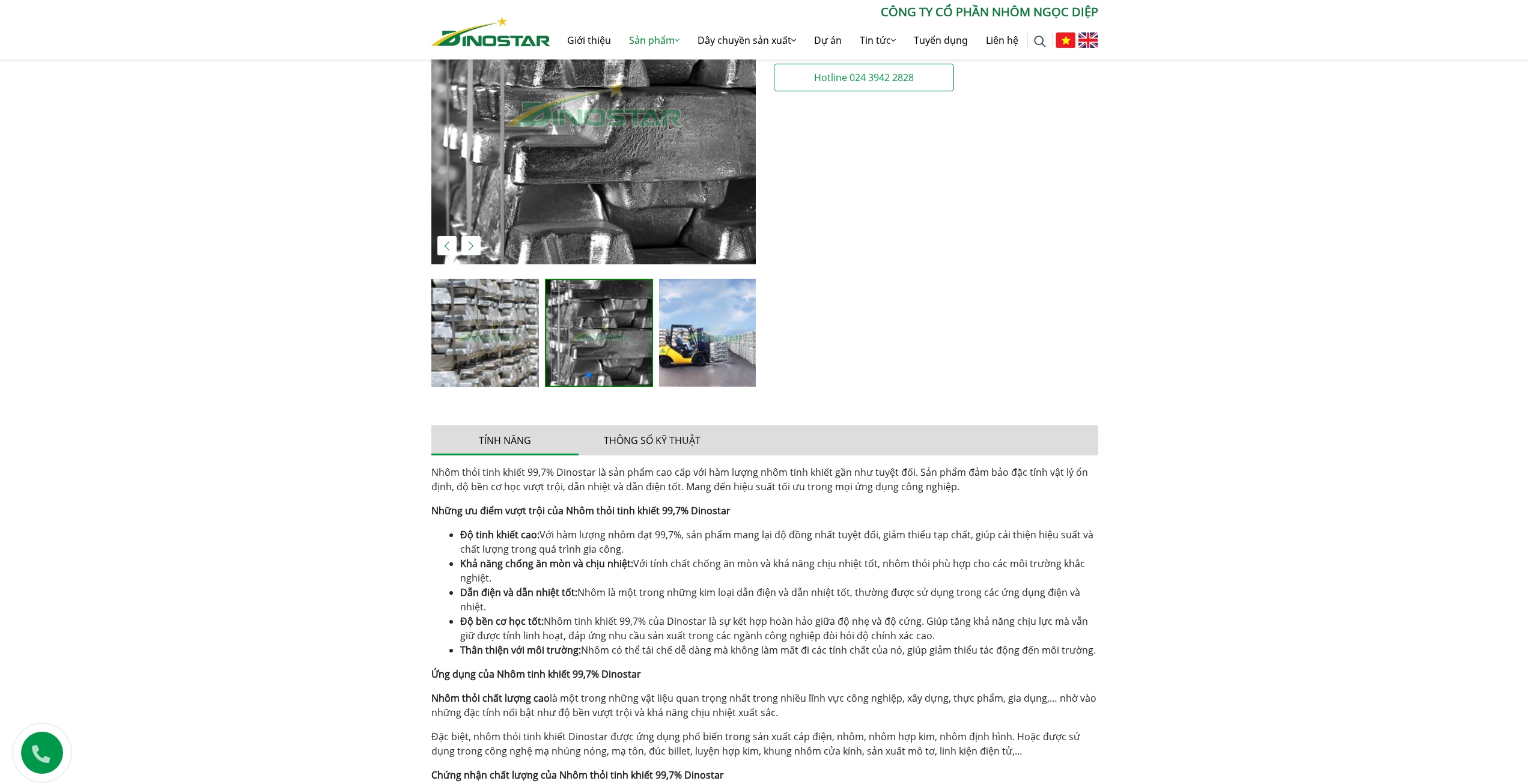
click at [597, 184] on img "2 / 4" at bounding box center [594, 102] width 325 height 324
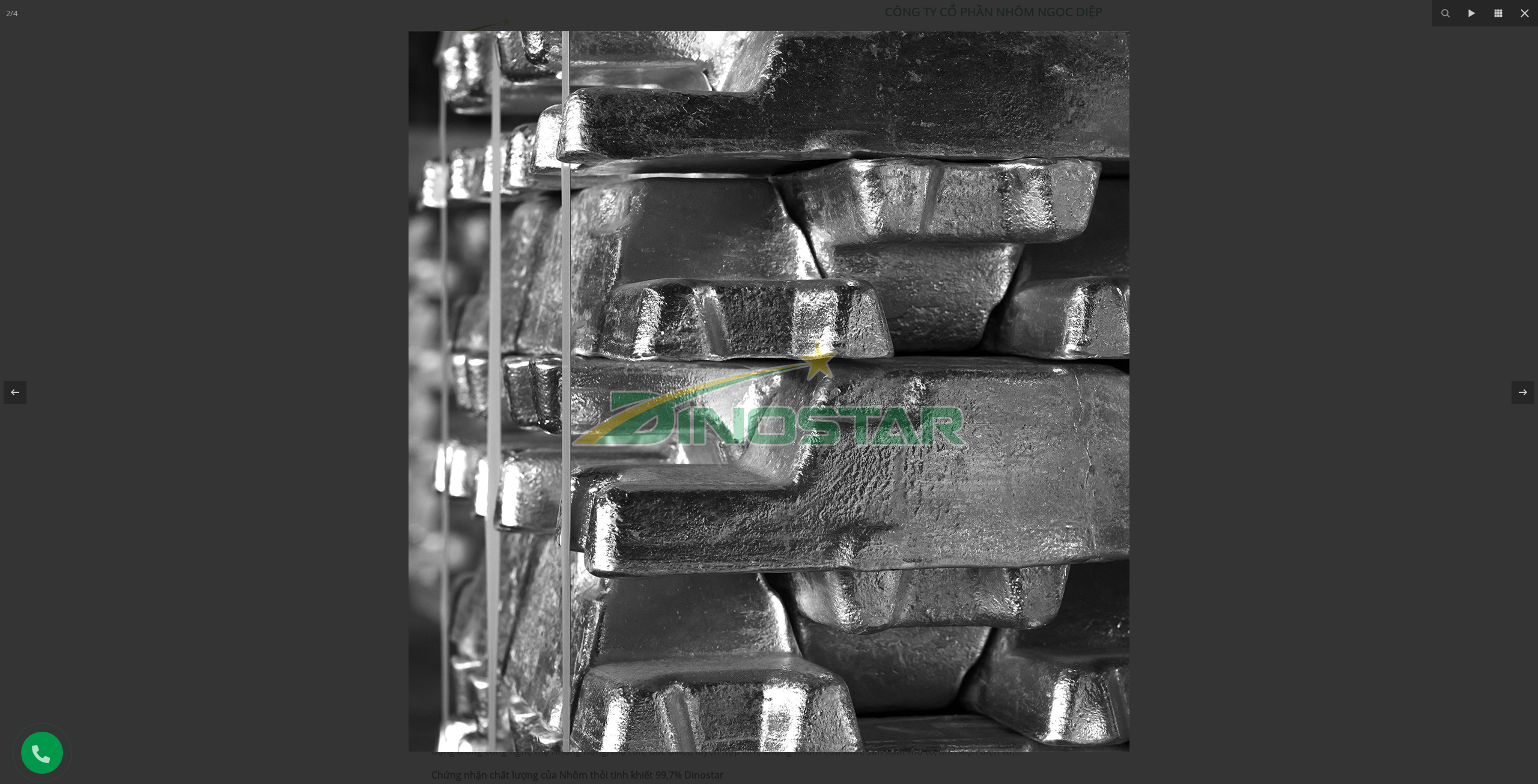
click at [813, 292] on img at bounding box center [769, 392] width 721 height 721
click at [1253, 222] on div at bounding box center [769, 392] width 1538 height 784
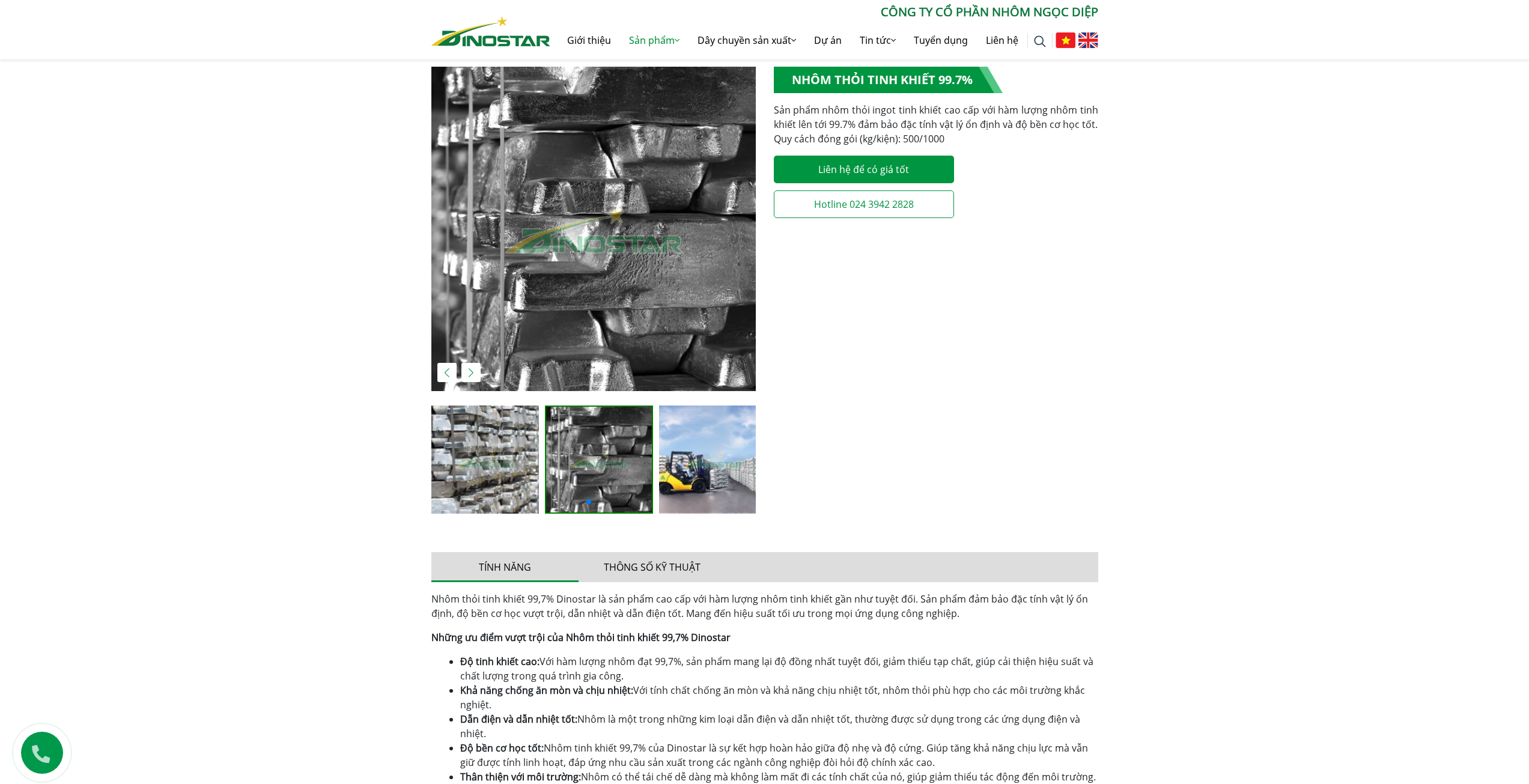
scroll to position [240, 0]
